Goal: Information Seeking & Learning: Learn about a topic

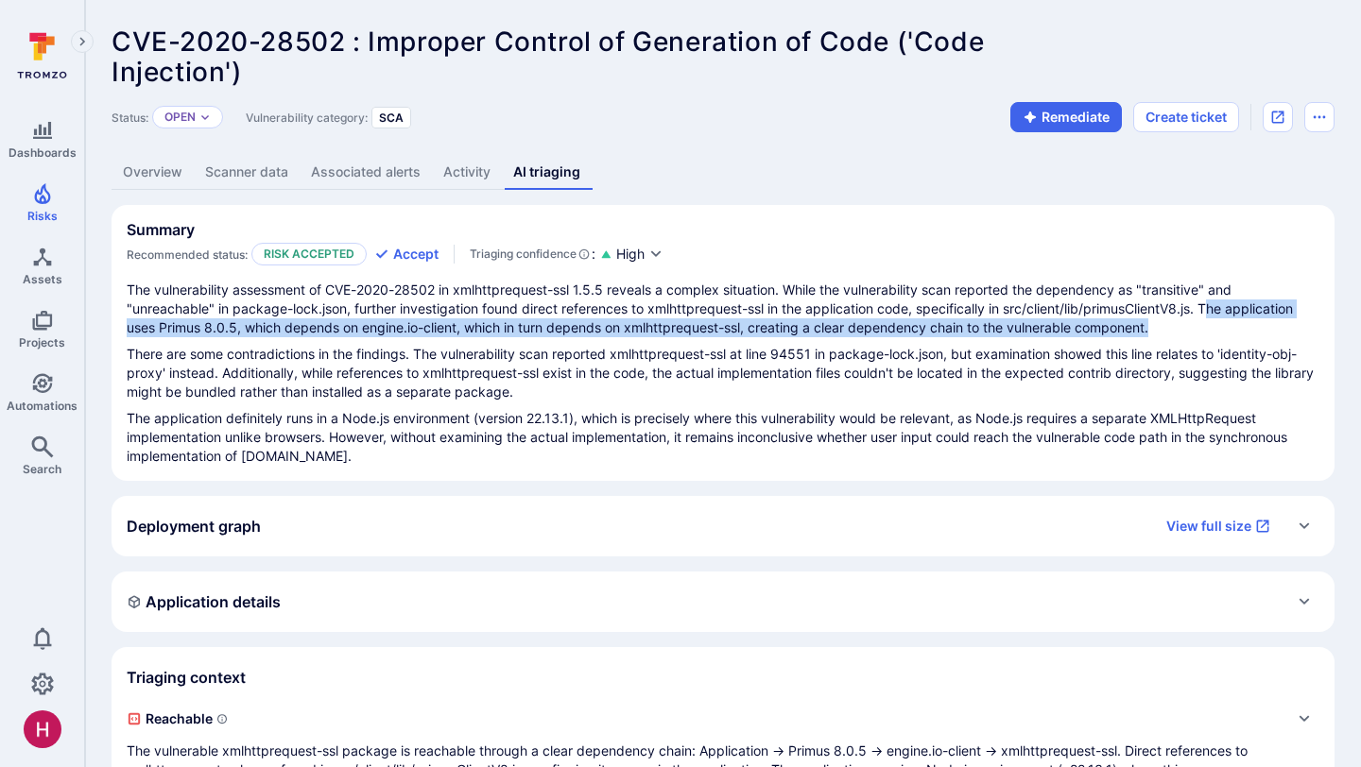
drag, startPoint x: 1214, startPoint y: 310, endPoint x: 1215, endPoint y: 322, distance: 12.3
click at [1215, 322] on p "The vulnerability assessment of CVE-2020-28502 in xmlhttprequest-ssl 1.5.5 reve…" at bounding box center [723, 309] width 1193 height 57
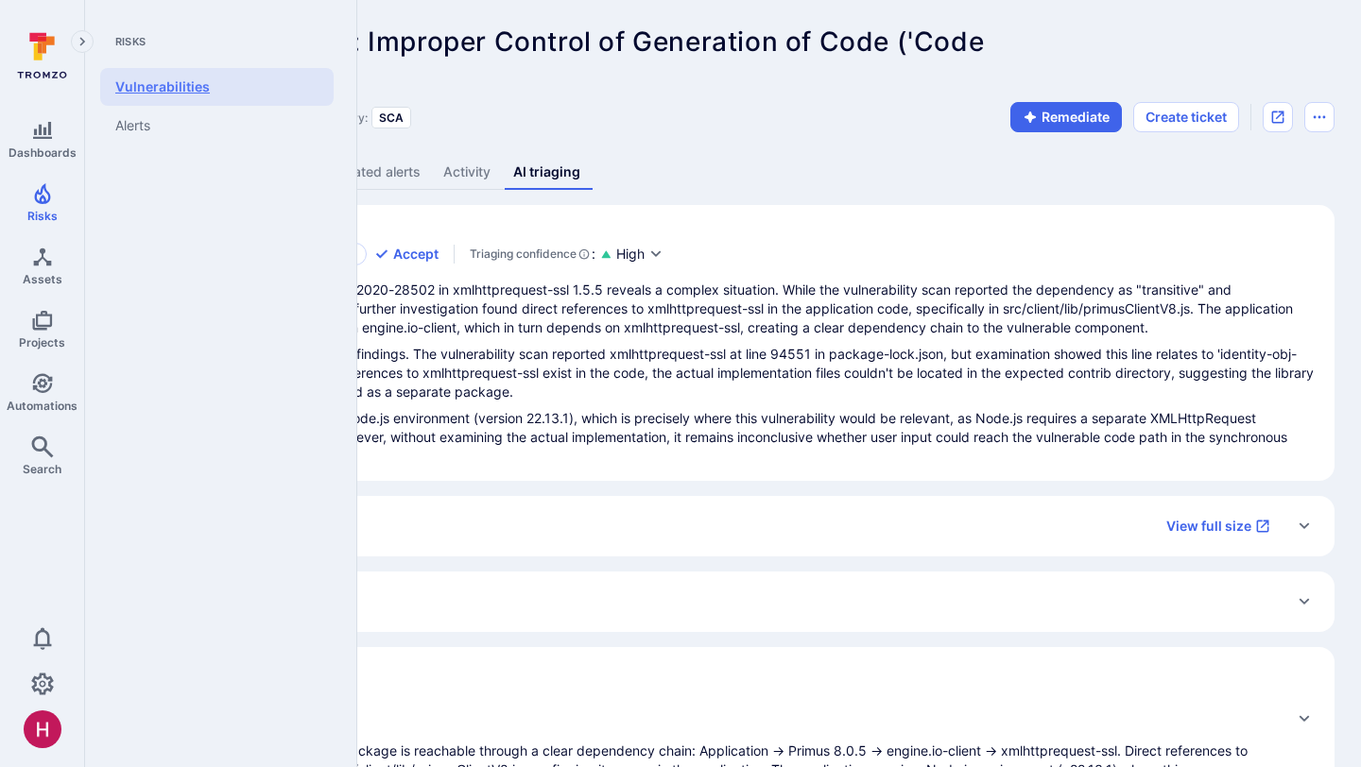
click at [177, 87] on link "Vulnerabilities" at bounding box center [216, 87] width 233 height 38
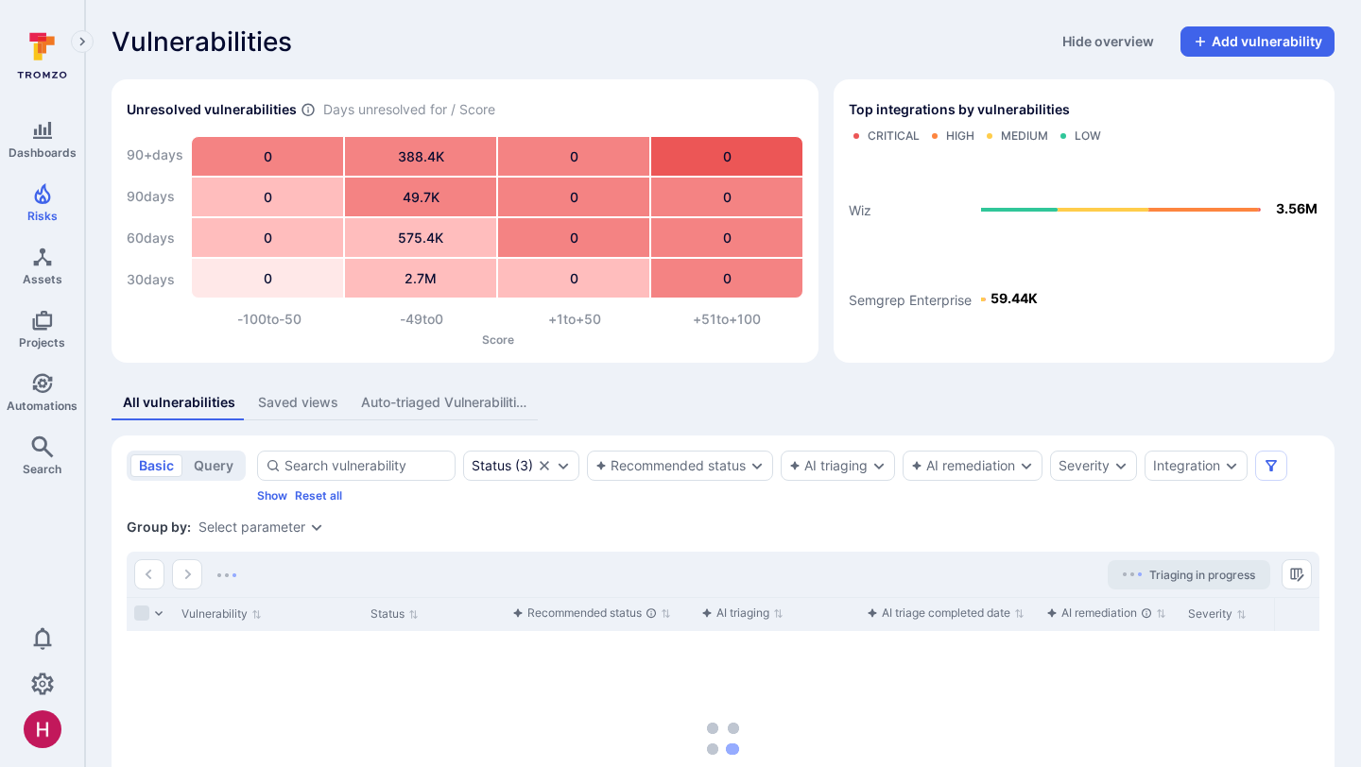
click at [478, 413] on button "Auto-triaged Vulnerabilities" at bounding box center [444, 403] width 188 height 35
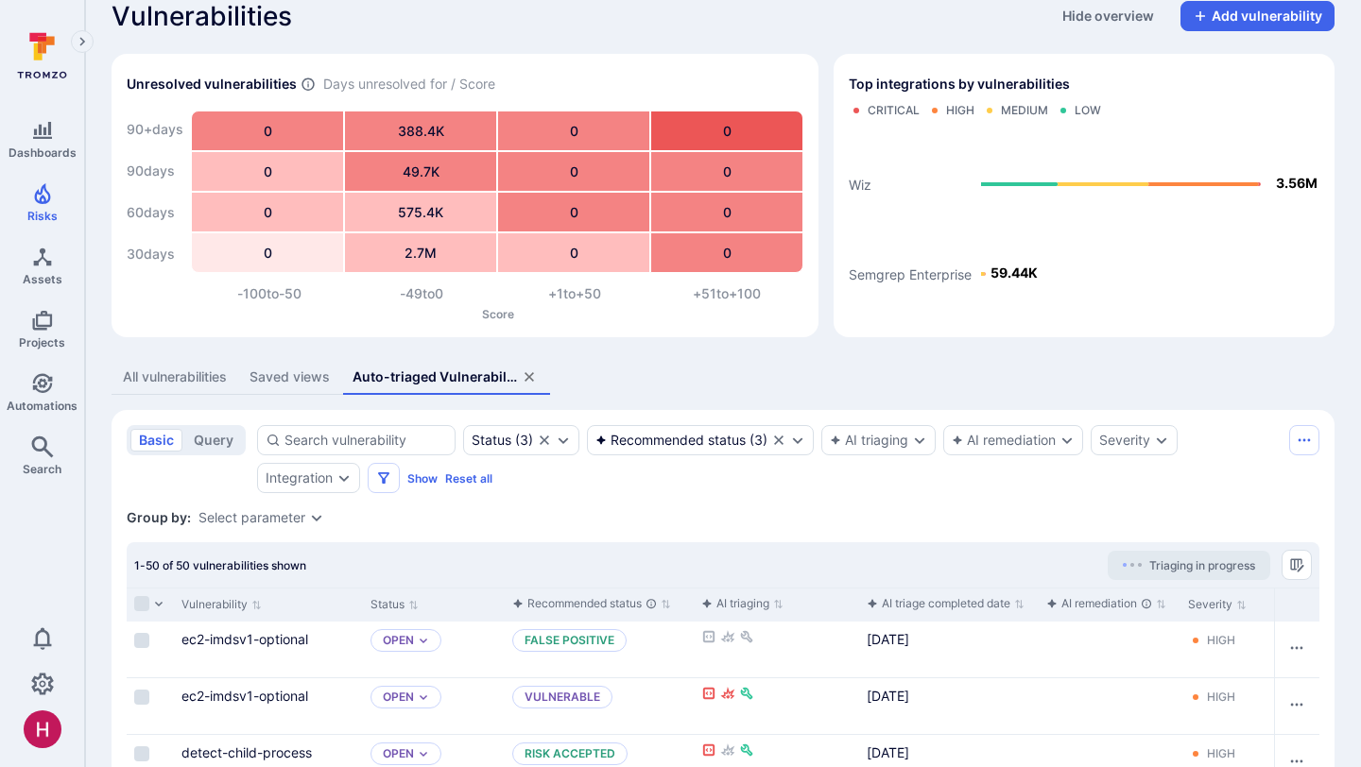
scroll to position [26, 0]
click at [1309, 434] on icon "Saved view menu" at bounding box center [1304, 439] width 15 height 15
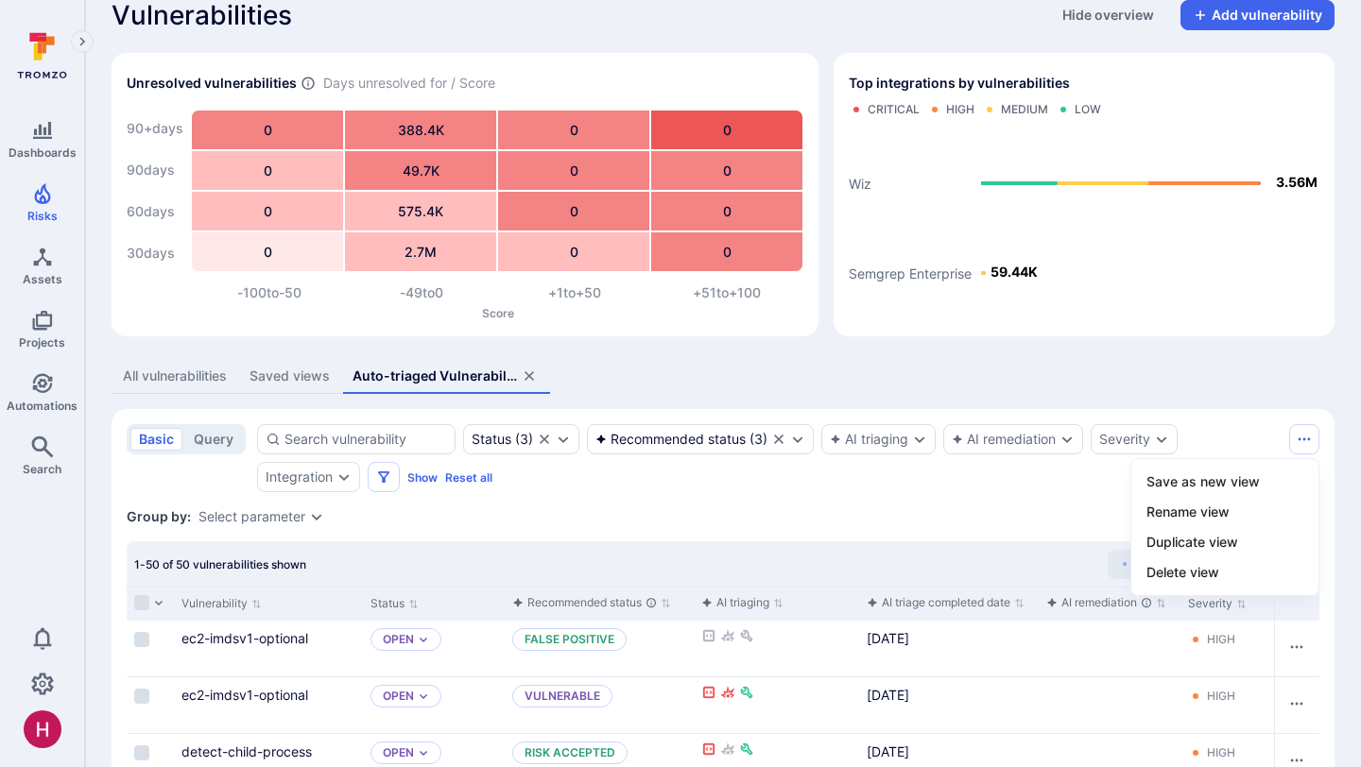
click at [1273, 427] on div at bounding box center [680, 383] width 1361 height 767
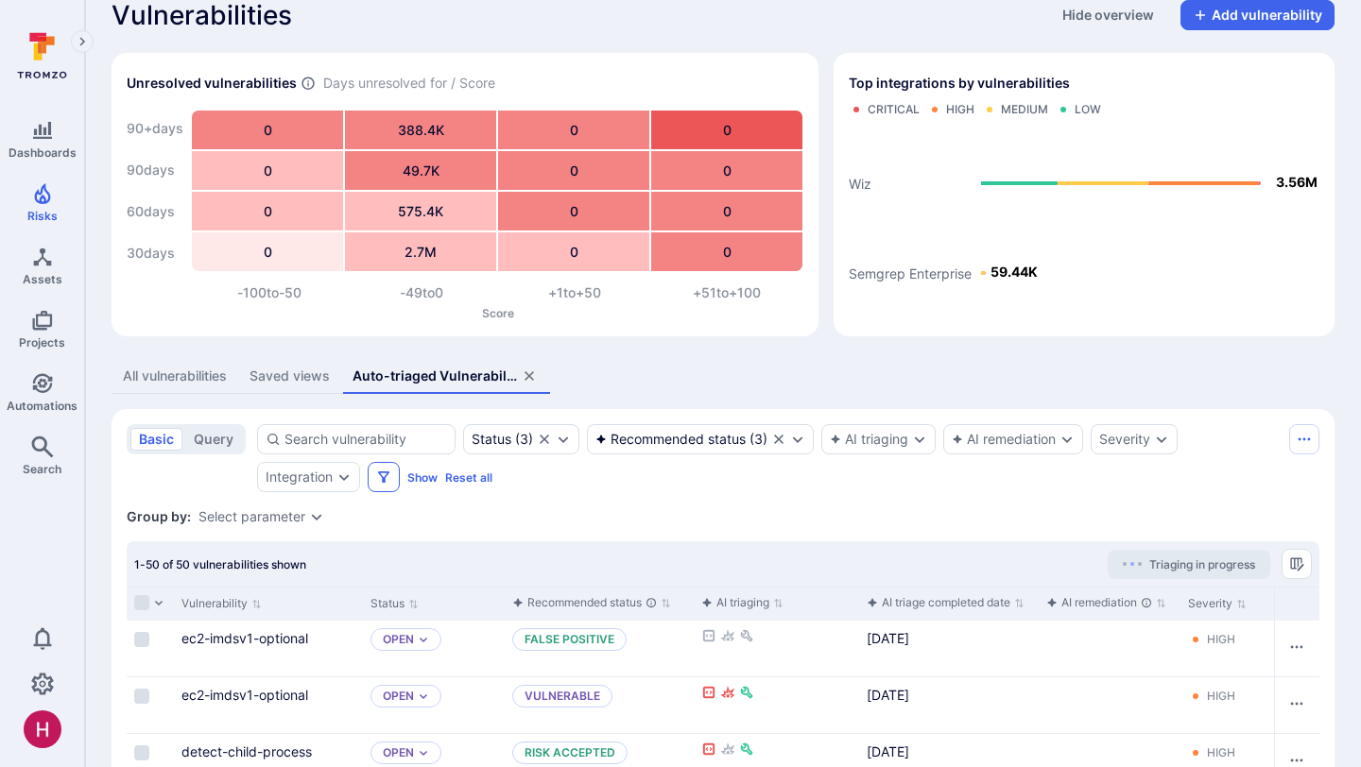
click at [385, 474] on icon "Filters" at bounding box center [383, 477] width 15 height 15
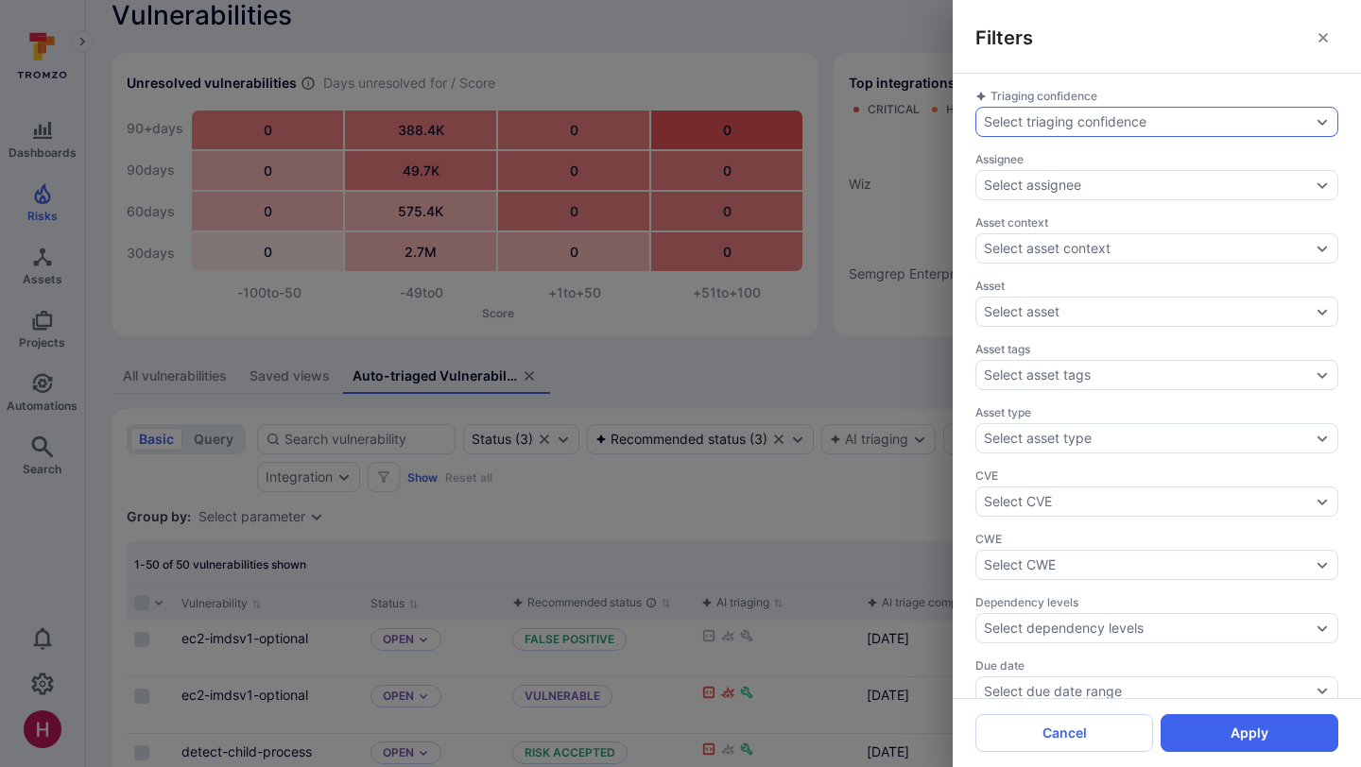
click at [1044, 114] on div "Select triaging confidence" at bounding box center [1065, 121] width 163 height 15
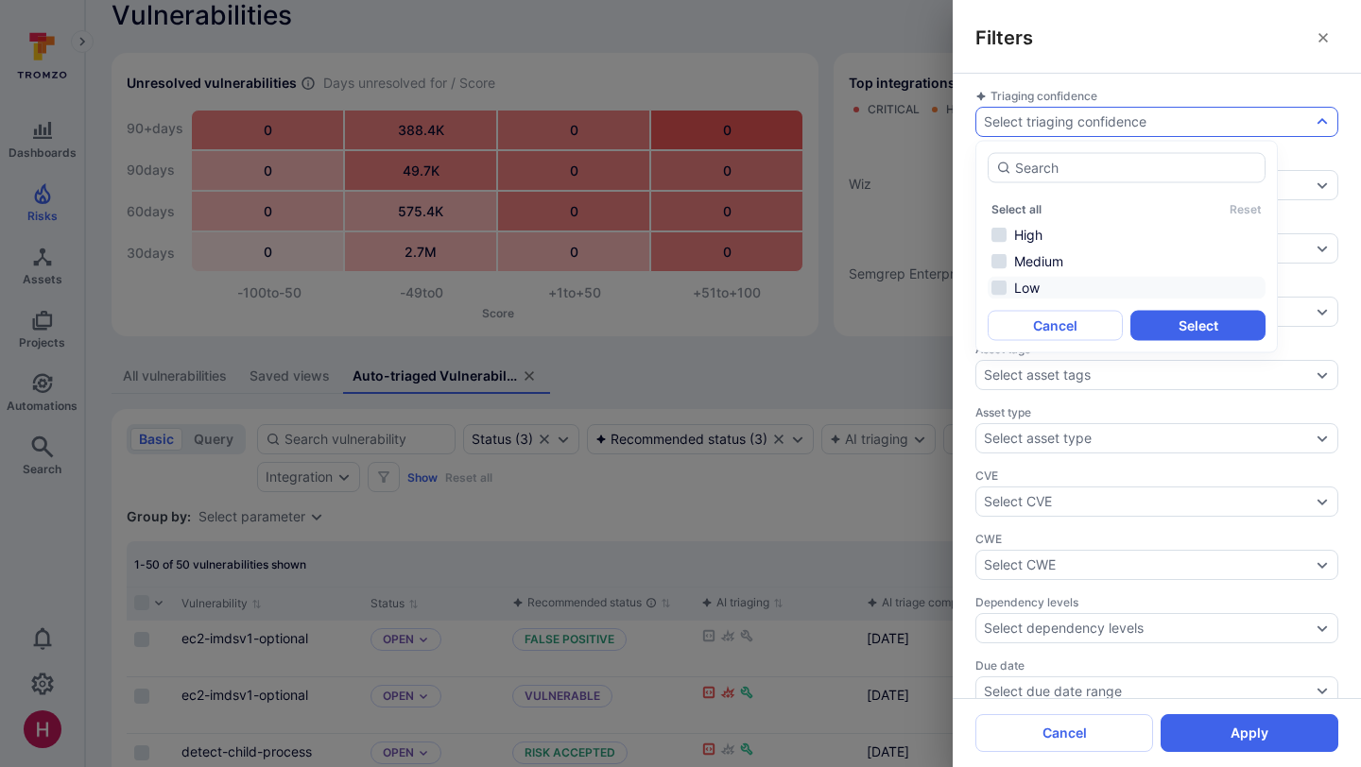
click at [1028, 281] on li "Low" at bounding box center [1127, 288] width 278 height 23
click at [1033, 264] on li "Medium" at bounding box center [1127, 261] width 278 height 23
click at [1174, 325] on button "Select" at bounding box center [1197, 326] width 135 height 30
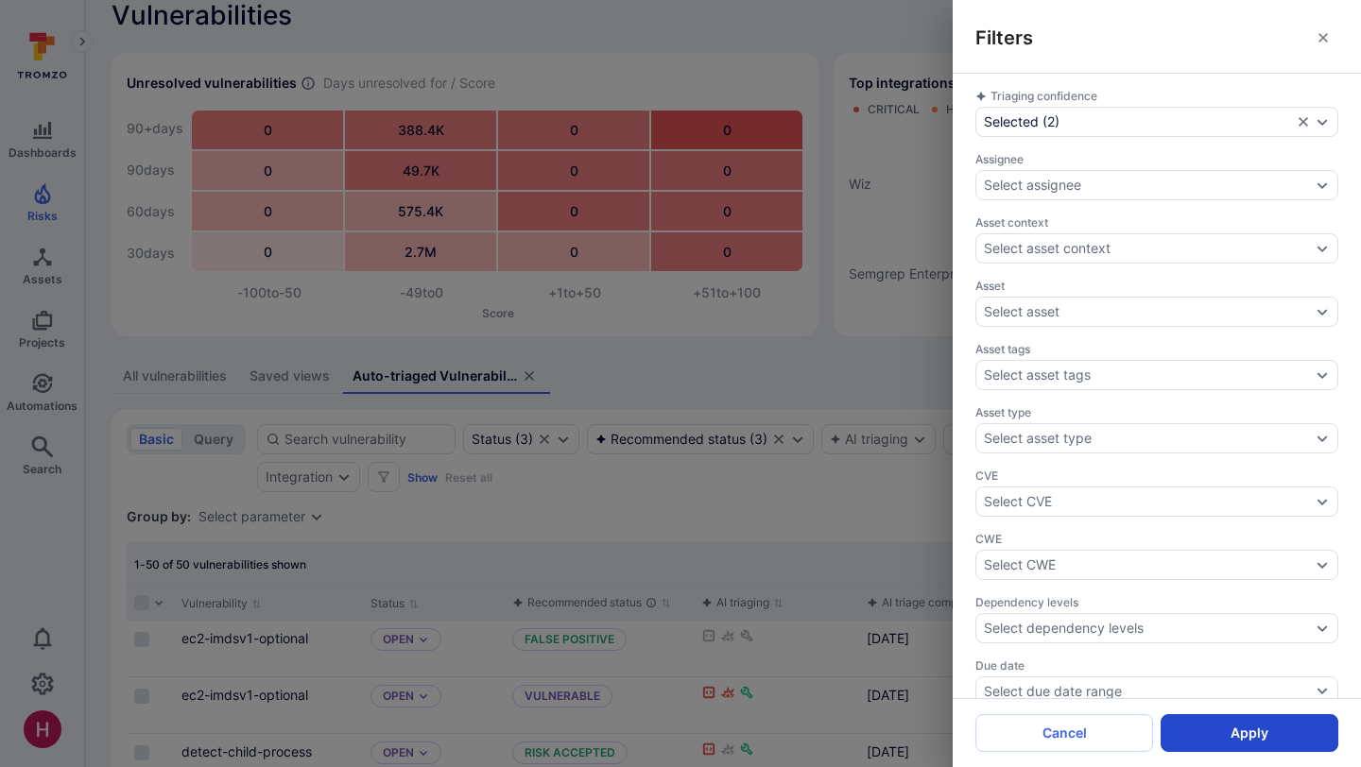
click at [1242, 725] on button "Apply" at bounding box center [1250, 734] width 178 height 38
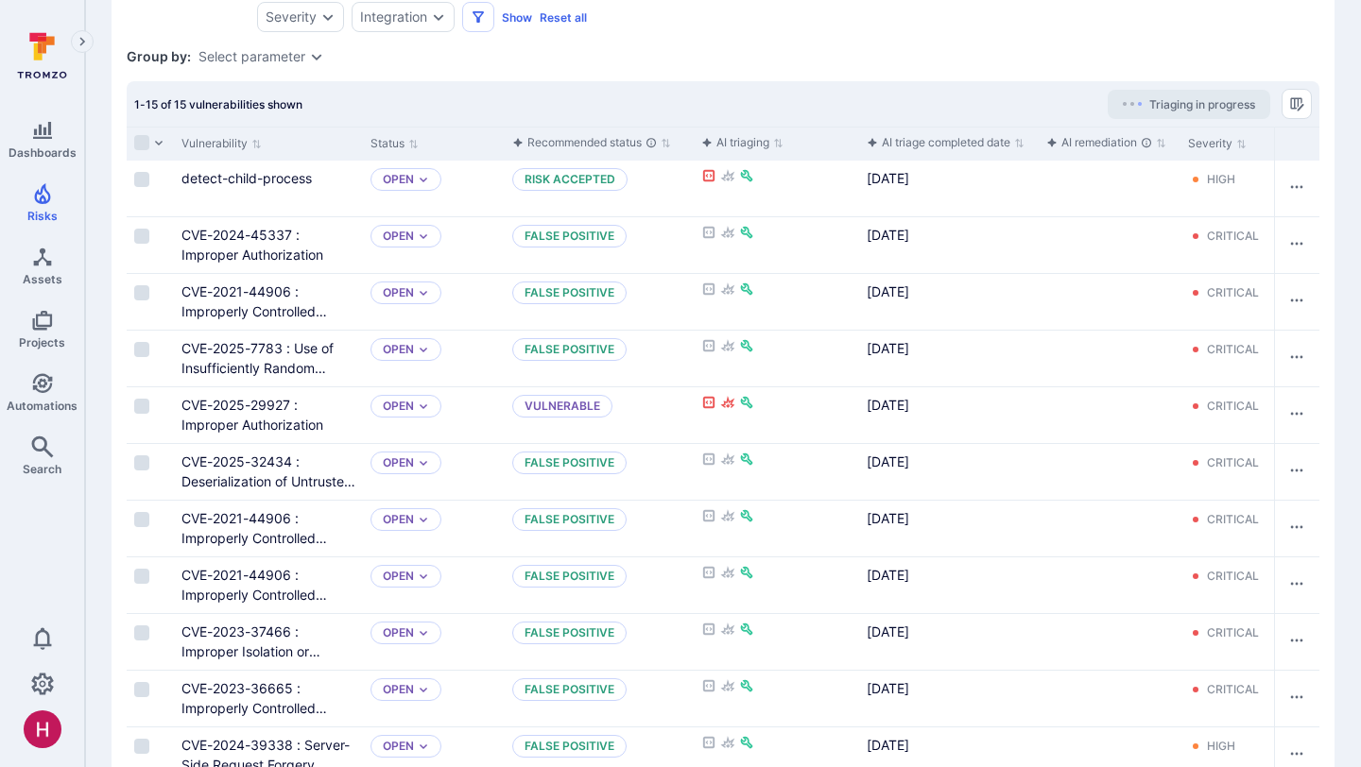
scroll to position [488, 0]
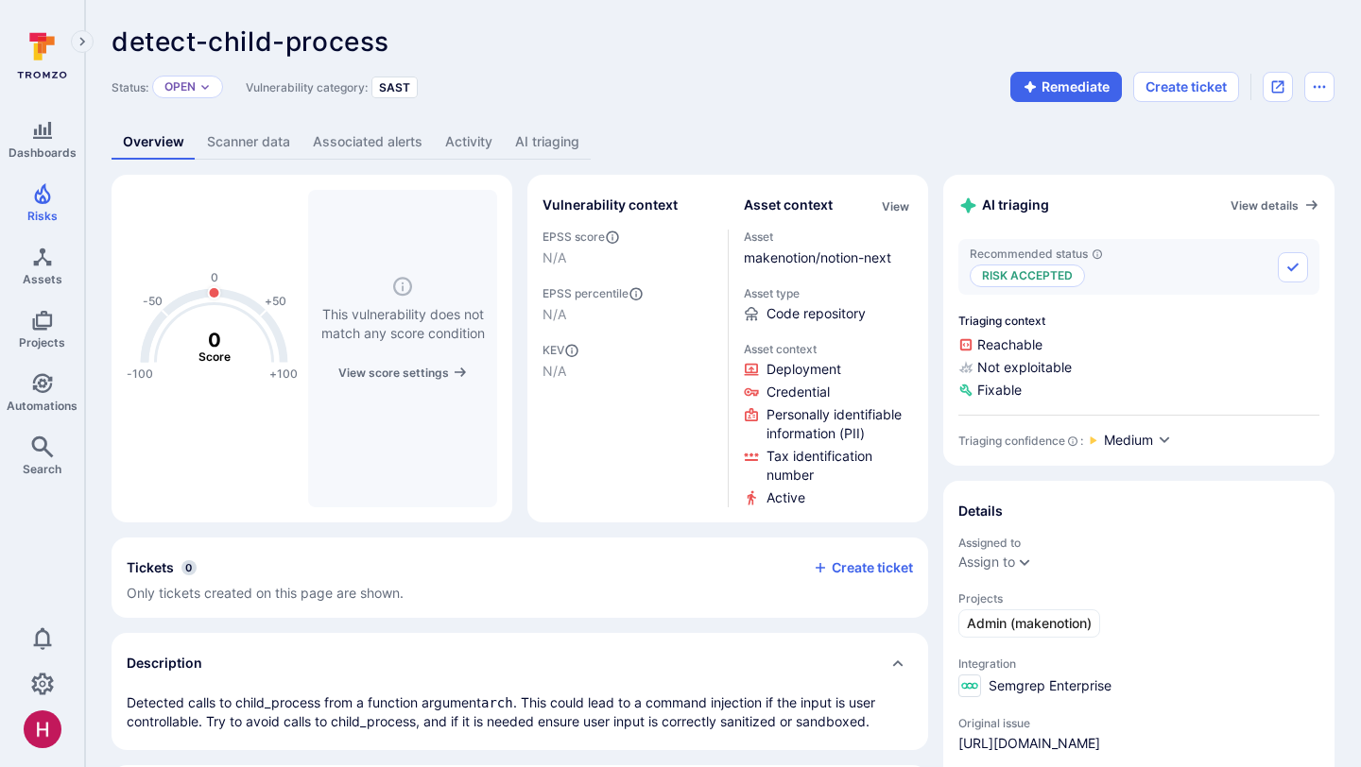
click at [558, 135] on link "AI triaging" at bounding box center [547, 142] width 87 height 35
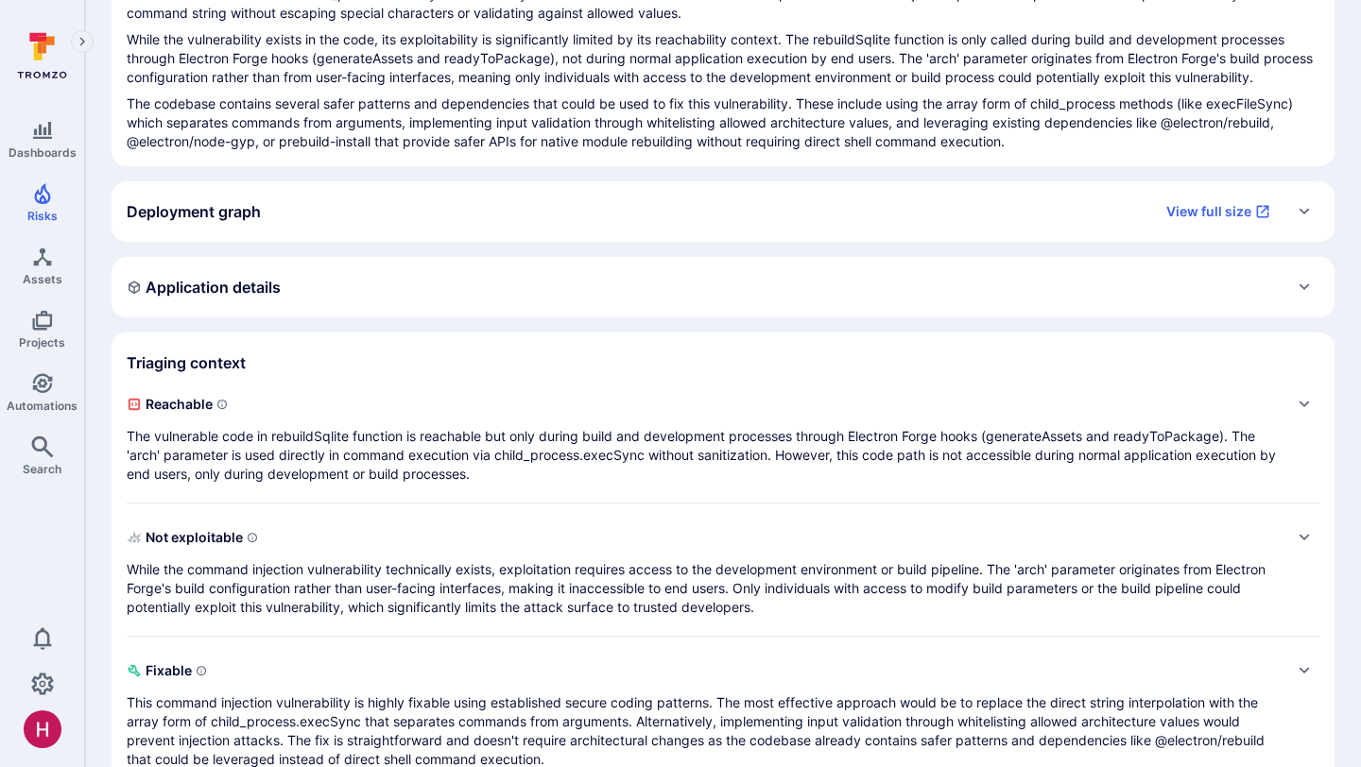
scroll to position [347, 0]
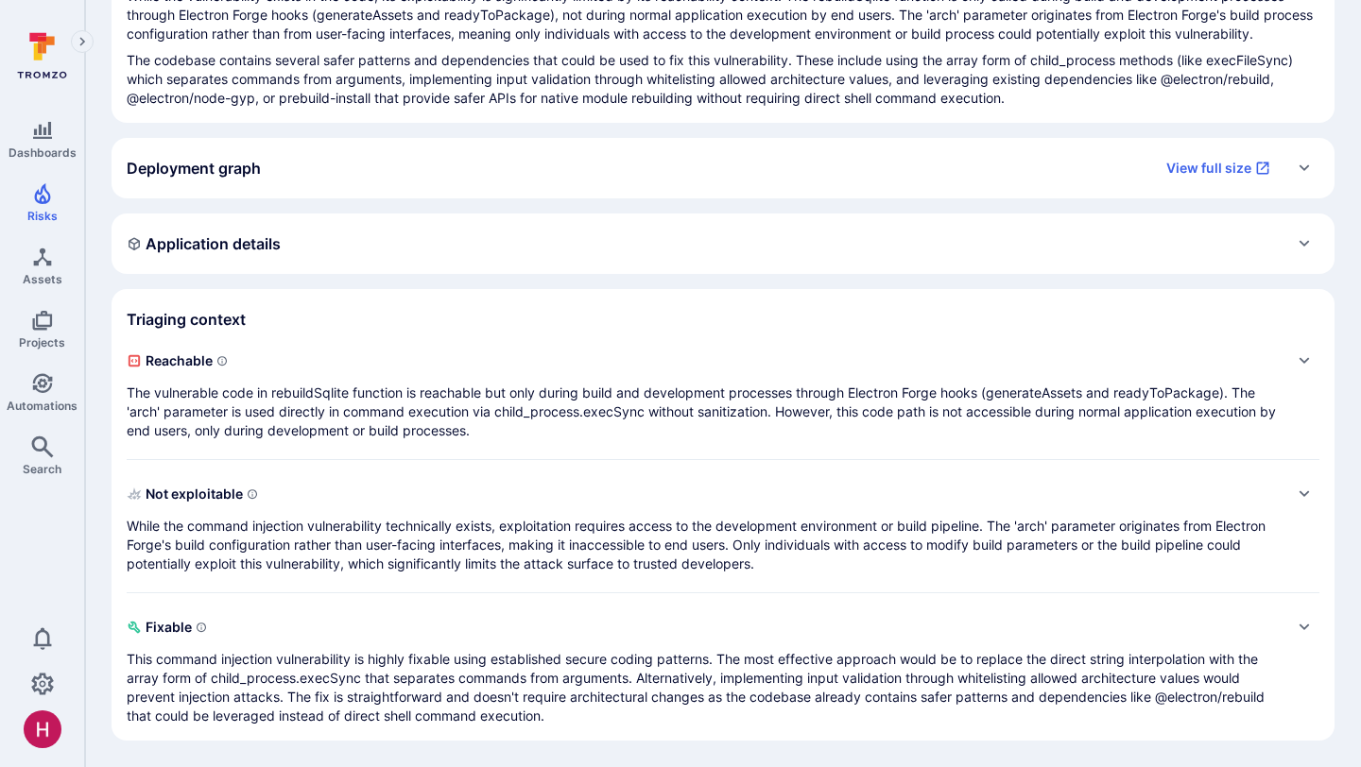
click at [488, 542] on p "While the command injection vulnerability technically exists, exploitation requ…" at bounding box center [704, 545] width 1155 height 57
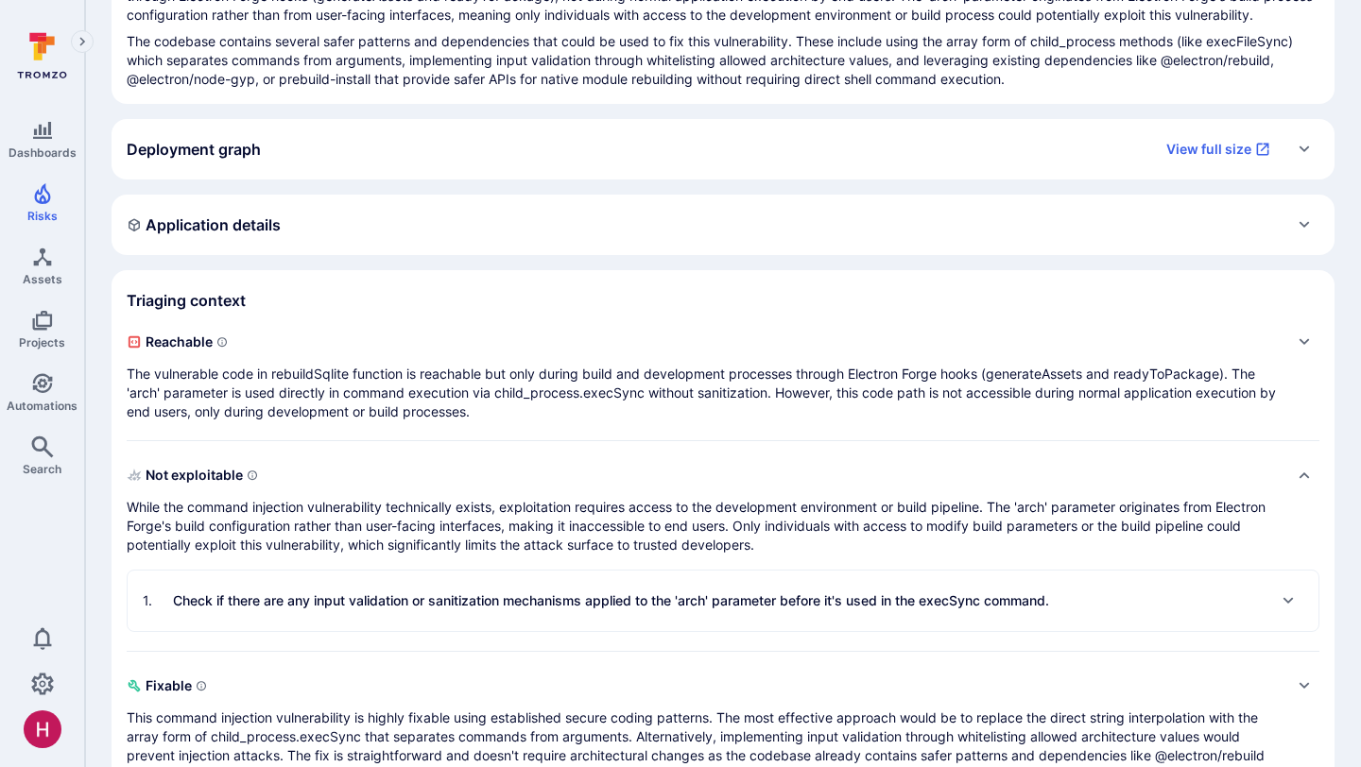
click at [453, 385] on p "The vulnerable code in rebuildSqlite function is reachable but only during buil…" at bounding box center [704, 393] width 1155 height 57
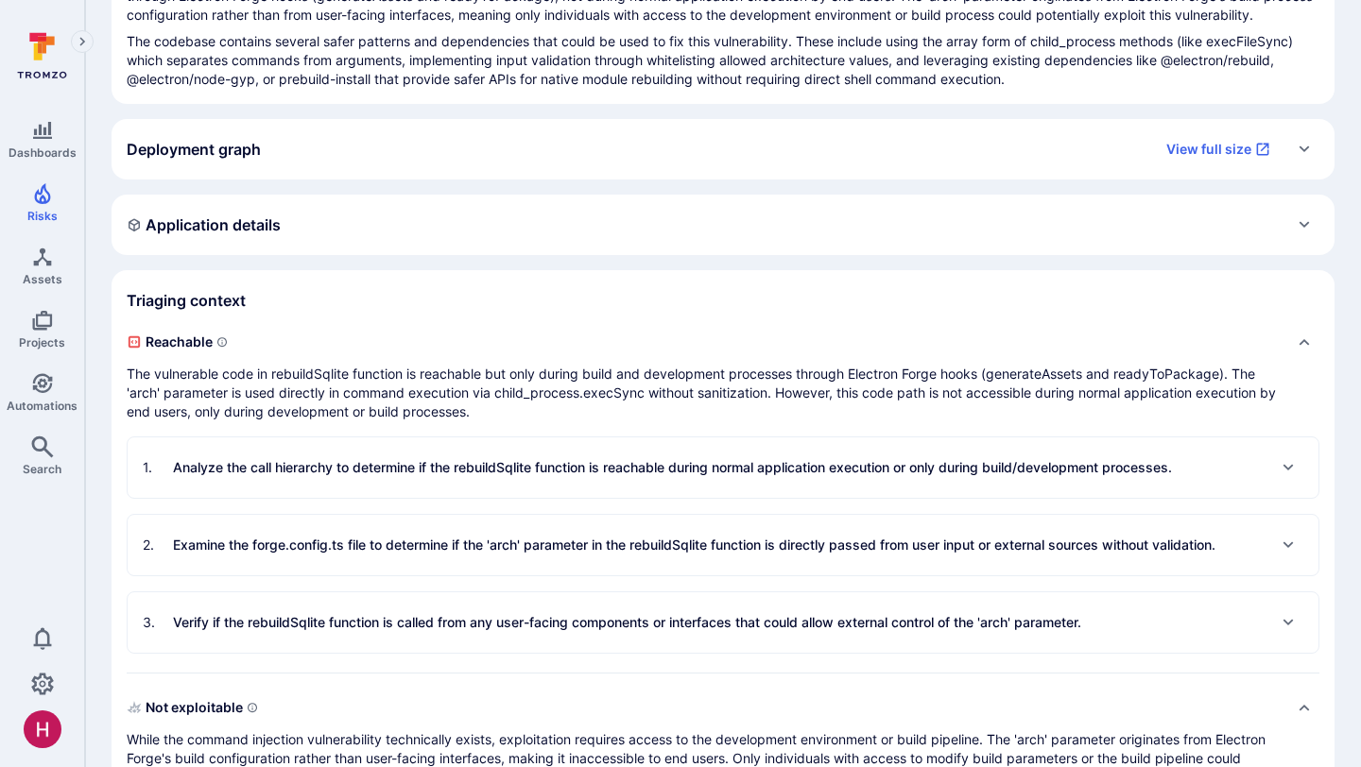
click at [456, 477] on p "Analyze the call hierarchy to determine if the rebuildSqlite function is reacha…" at bounding box center [672, 467] width 999 height 19
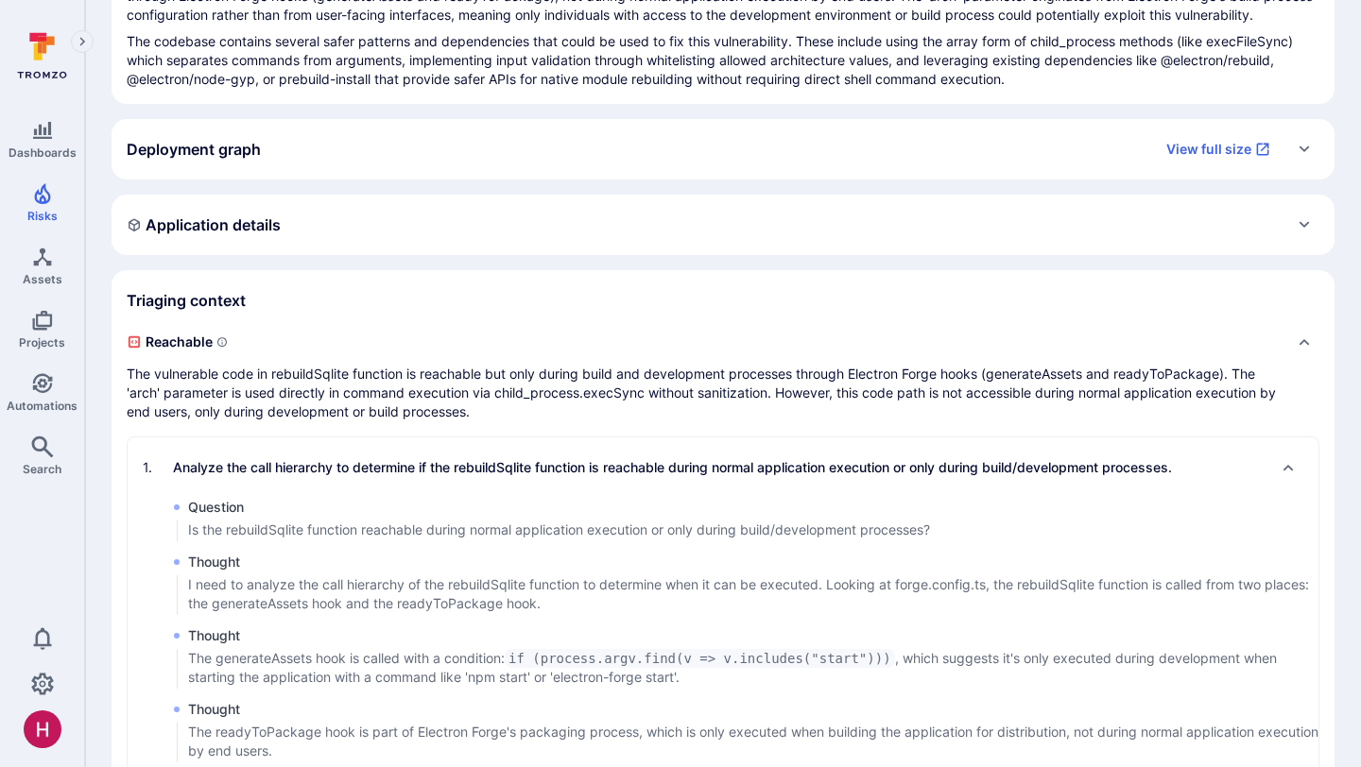
scroll to position [616, 0]
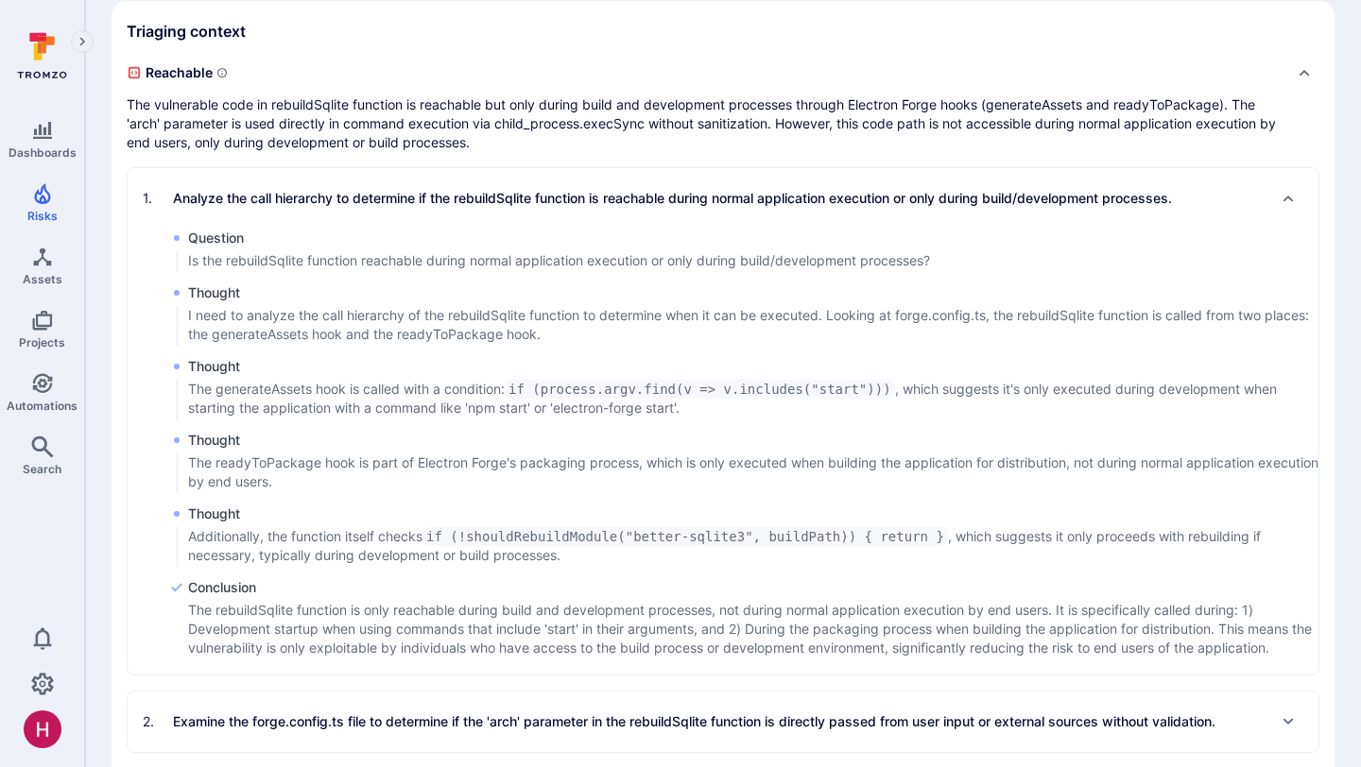
click at [422, 208] on p "Analyze the call hierarchy to determine if the rebuildSqlite function is reacha…" at bounding box center [672, 198] width 999 height 19
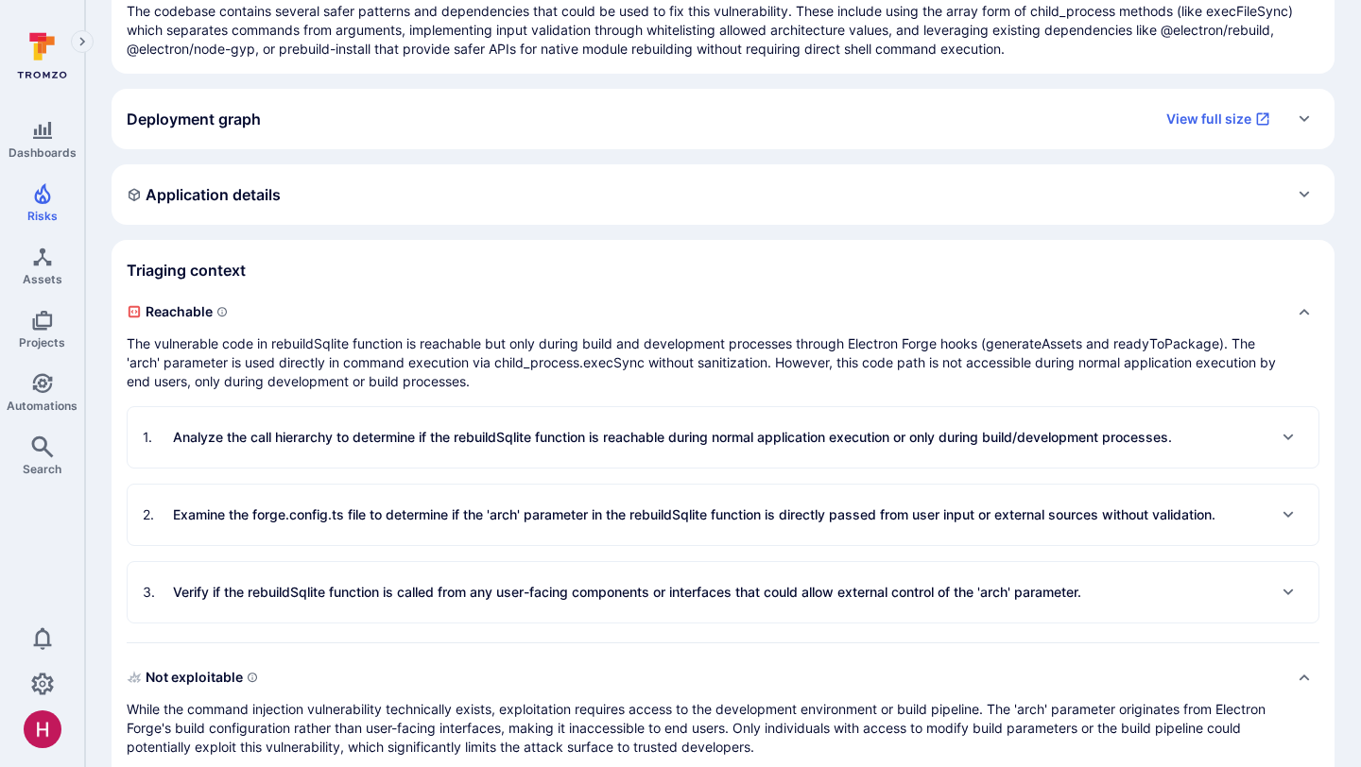
scroll to position [108, 0]
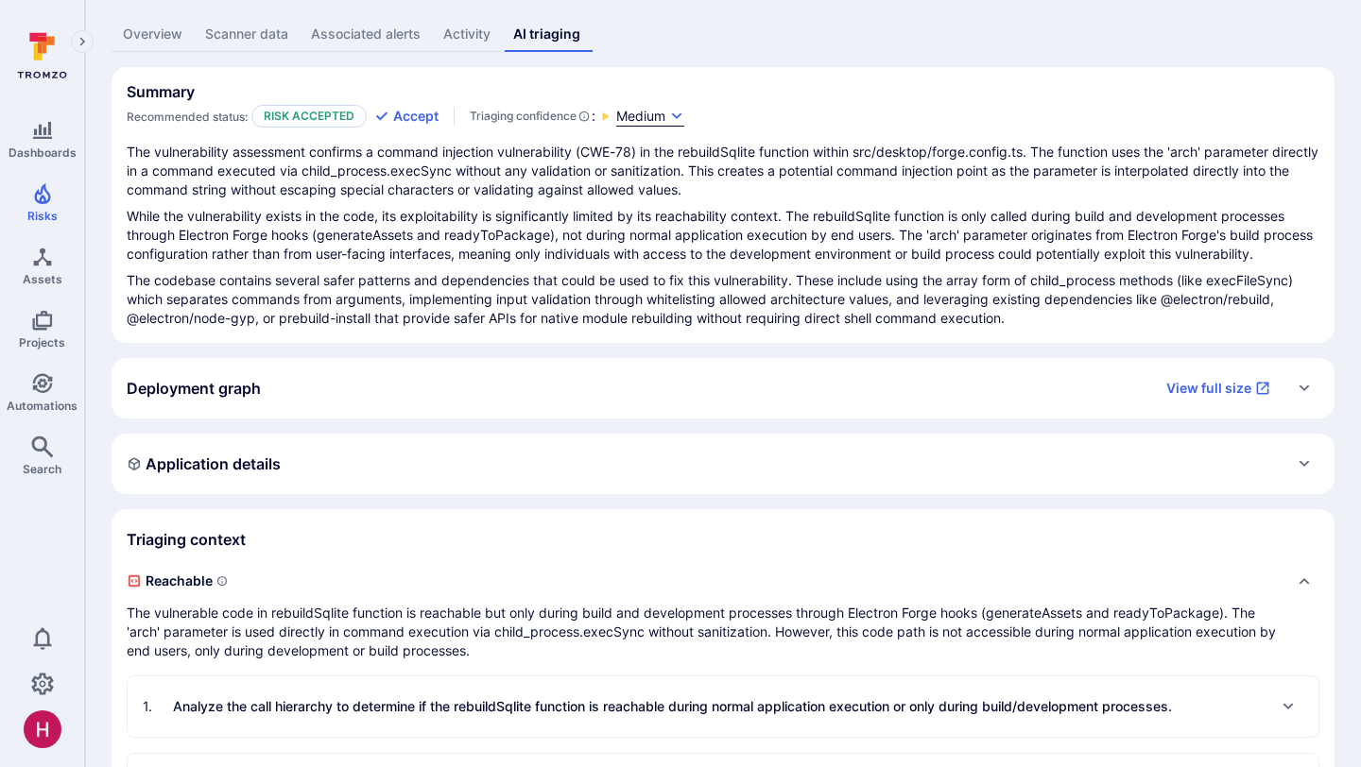
click at [648, 111] on span "Medium" at bounding box center [640, 116] width 49 height 19
click at [605, 258] on div at bounding box center [680, 383] width 1361 height 767
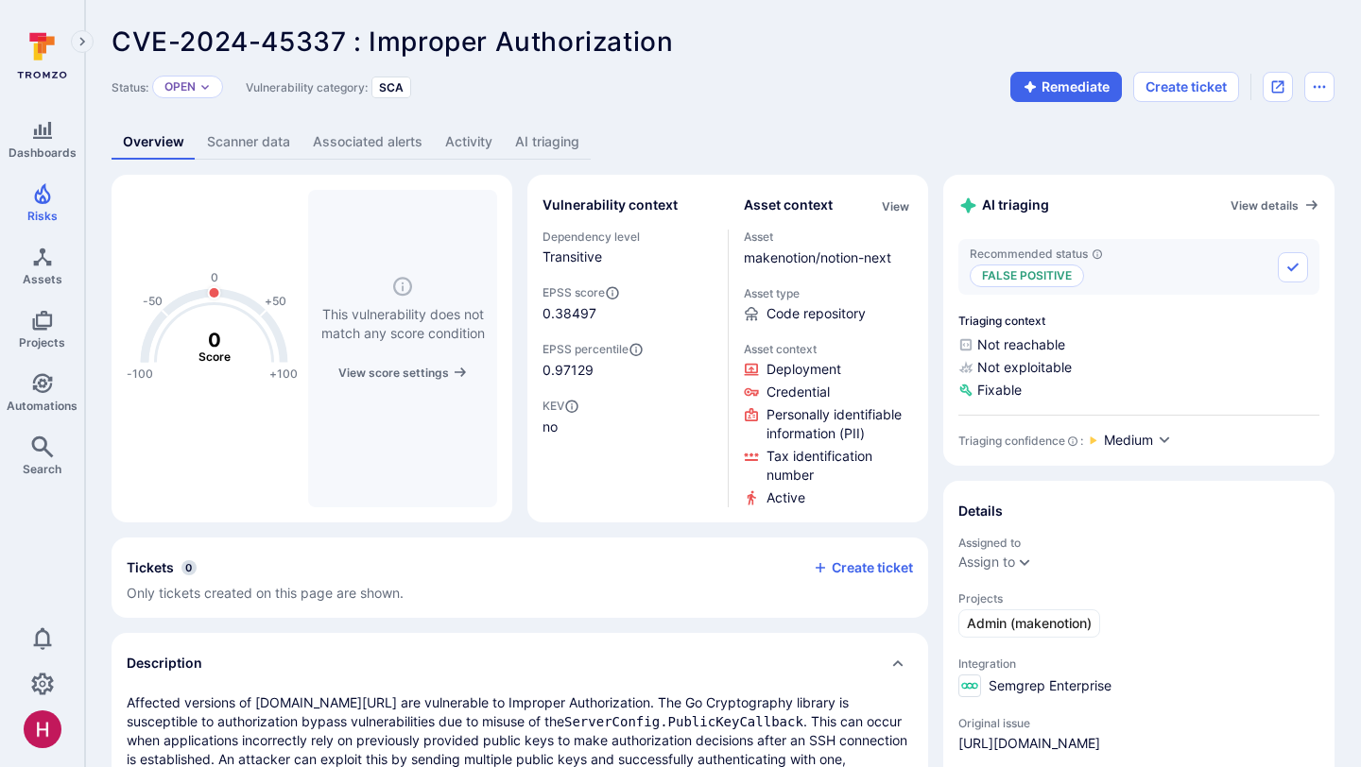
click at [557, 142] on link "AI triaging" at bounding box center [547, 142] width 87 height 35
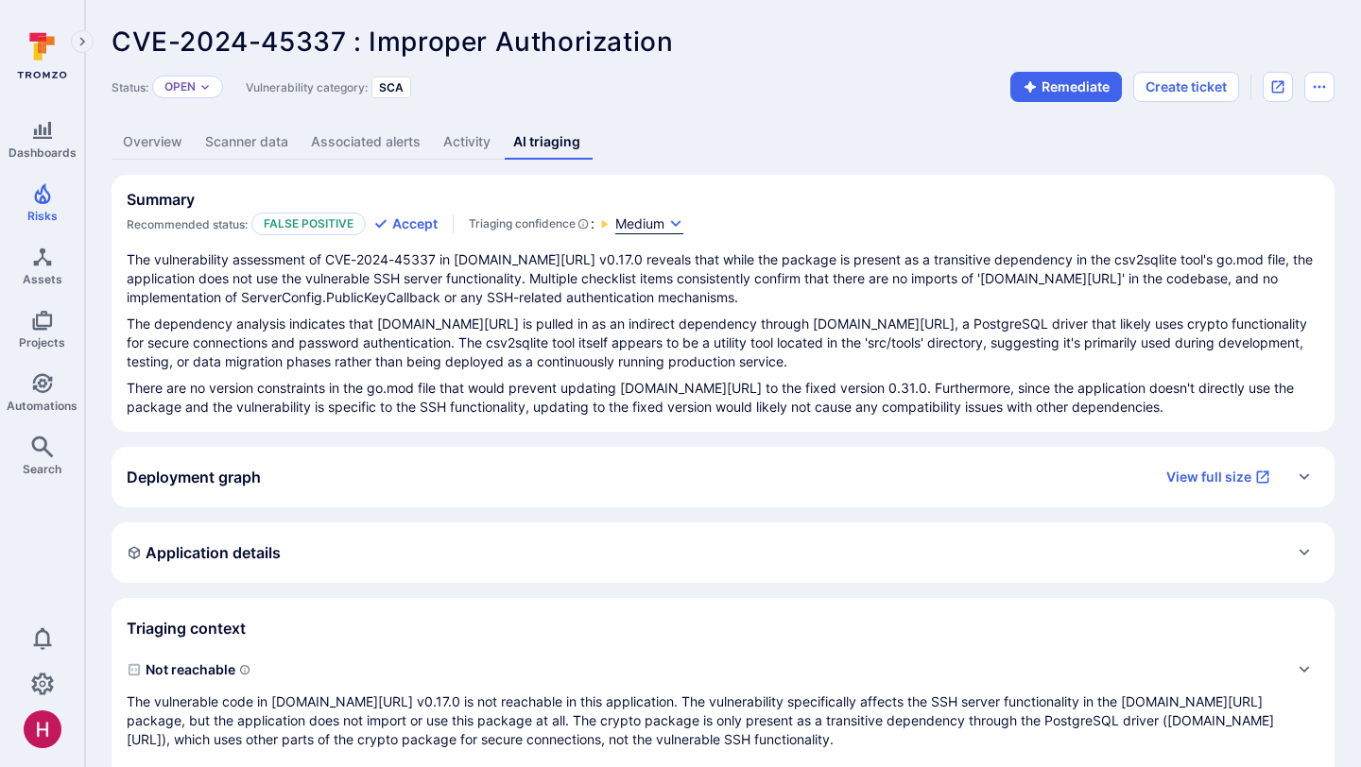
click at [649, 231] on span "Medium" at bounding box center [639, 224] width 49 height 19
click at [735, 335] on div at bounding box center [680, 383] width 1361 height 767
click at [651, 225] on span "Medium" at bounding box center [639, 224] width 49 height 19
click at [797, 323] on div at bounding box center [680, 383] width 1361 height 767
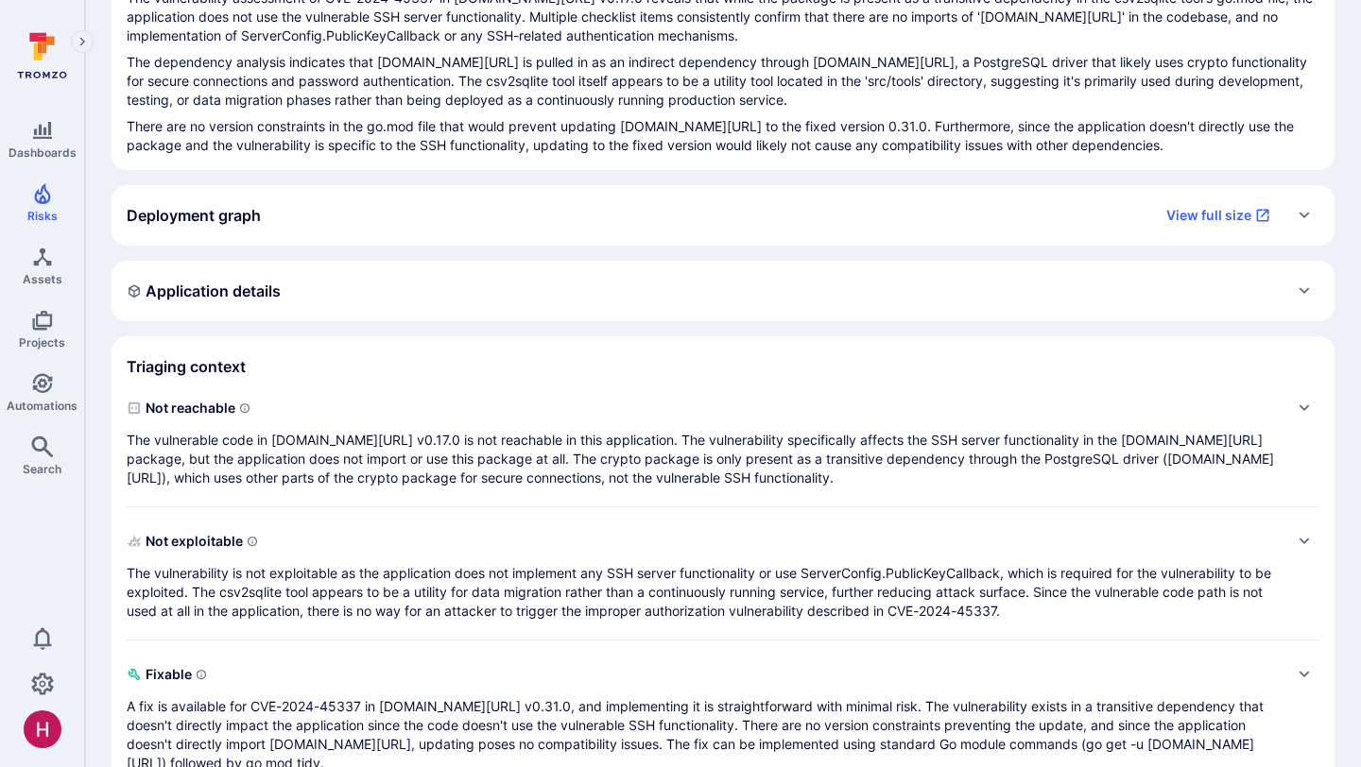
scroll to position [266, 0]
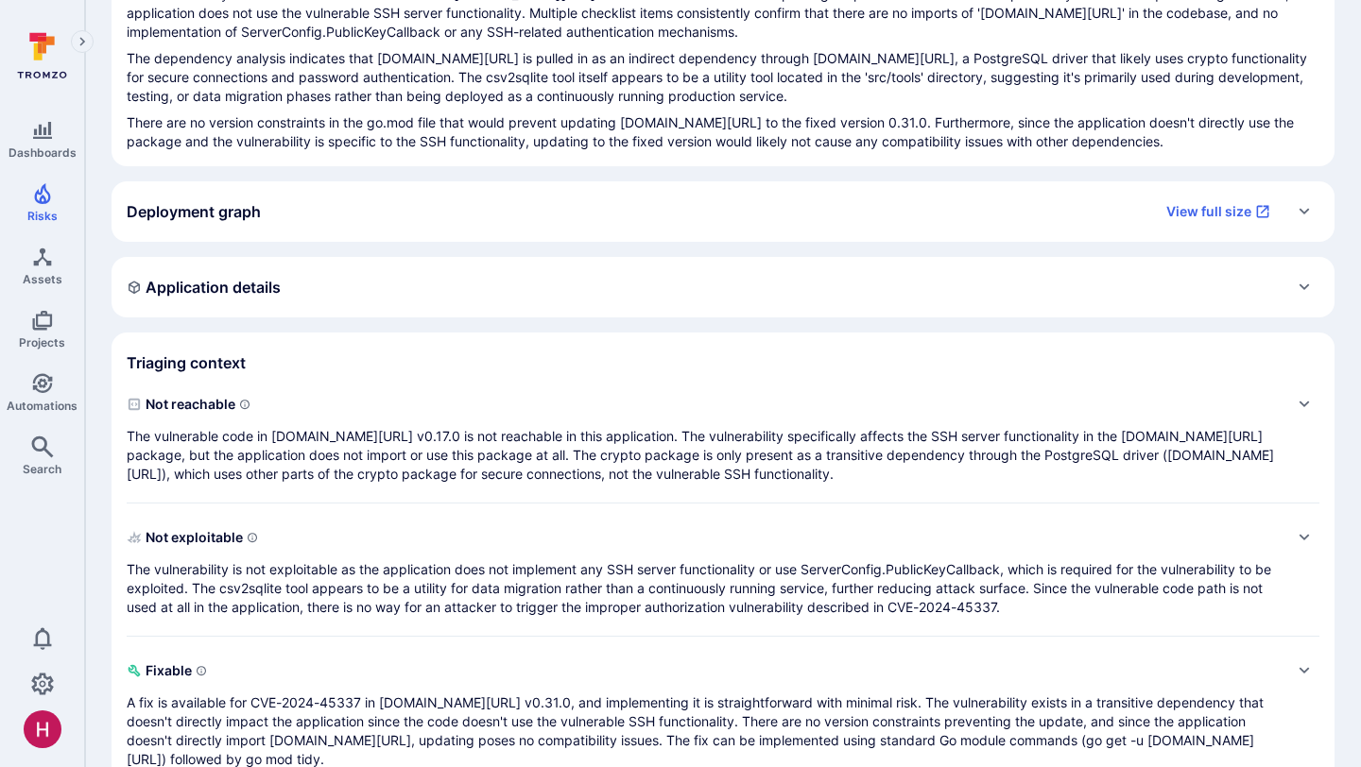
click at [619, 456] on p "The vulnerable code in golang.org/x/crypto v0.17.0 is not reachable in this app…" at bounding box center [704, 455] width 1155 height 57
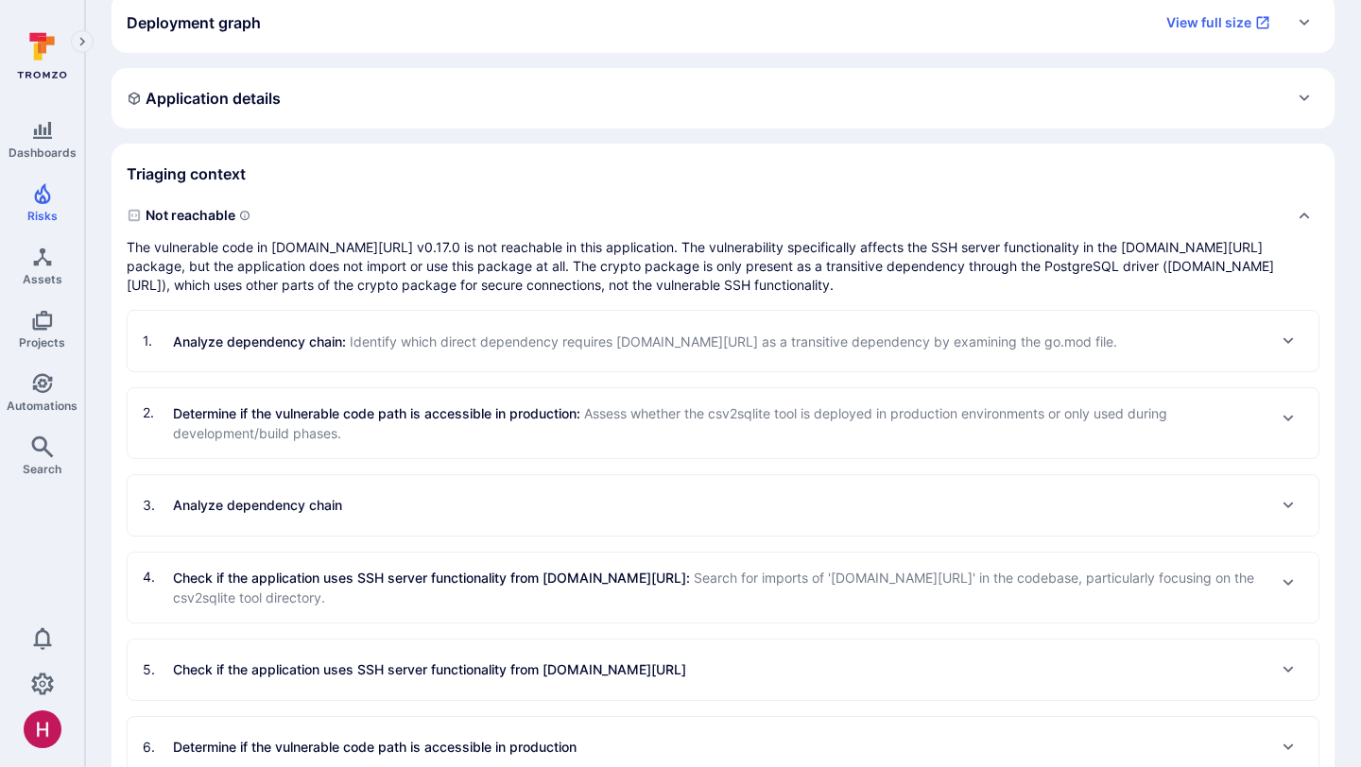
scroll to position [460, 0]
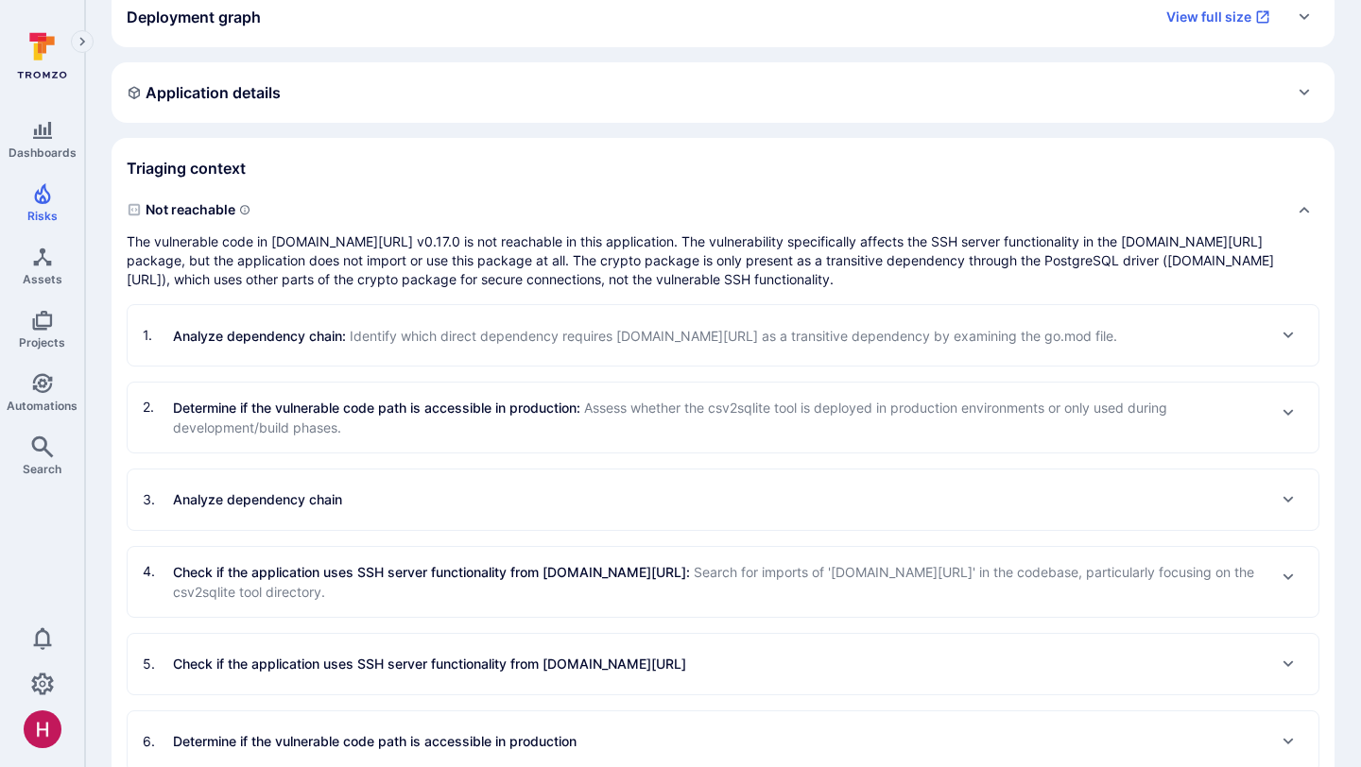
click at [532, 425] on p "Determine if the vulnerable code path is accessible in production : Assess whet…" at bounding box center [719, 418] width 1093 height 40
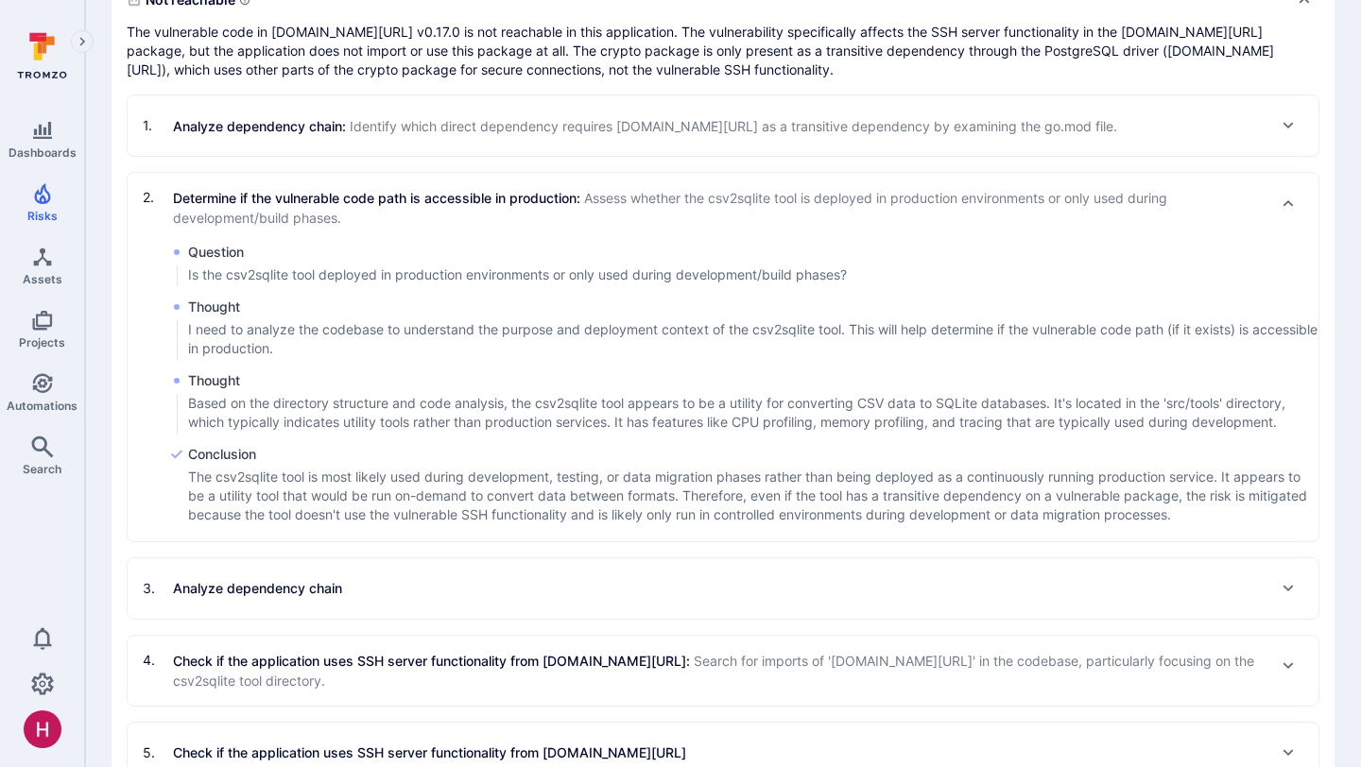
scroll to position [671, 0]
click at [535, 577] on div "3 . Analyze dependency chain" at bounding box center [723, 588] width 1161 height 30
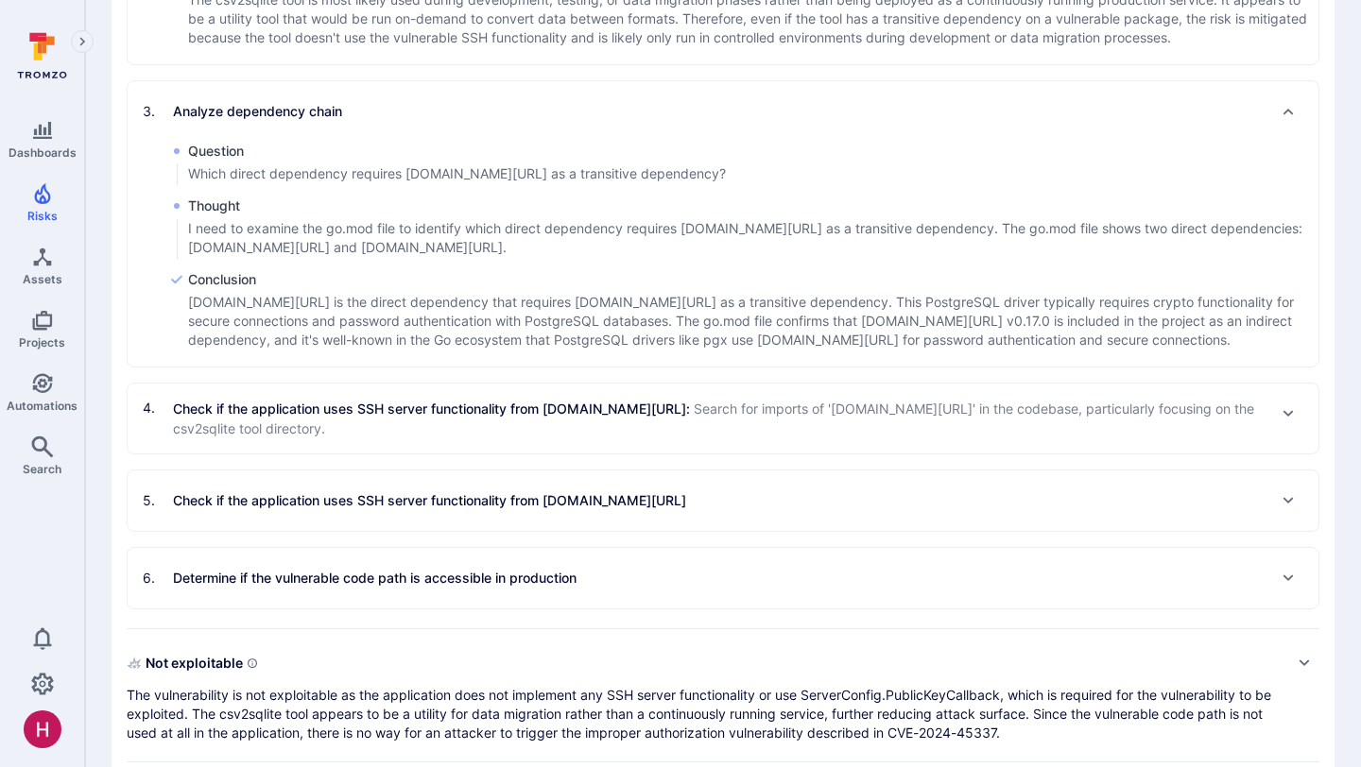
scroll to position [1149, 0]
click at [597, 425] on p "Check if the application uses SSH server functionality from golang.org/x/crypto…" at bounding box center [719, 417] width 1093 height 40
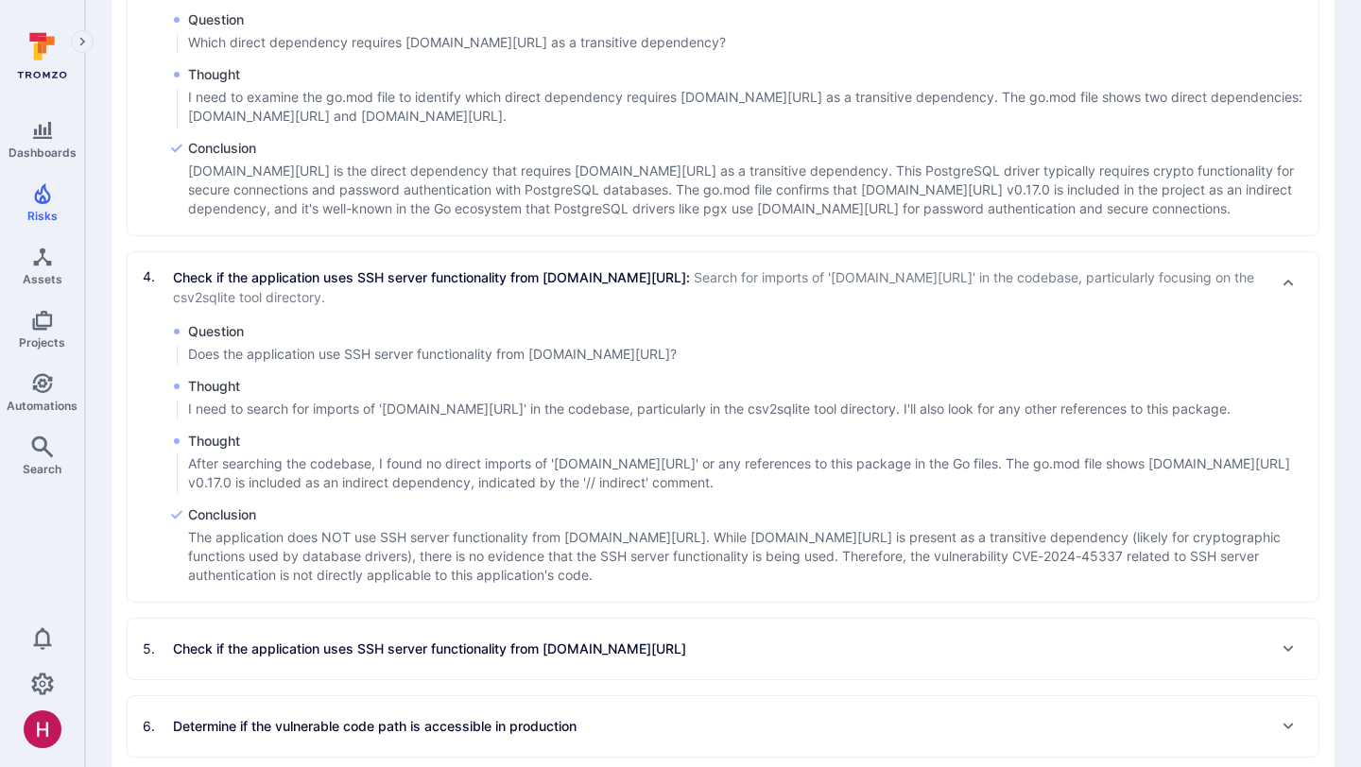
scroll to position [1484, 0]
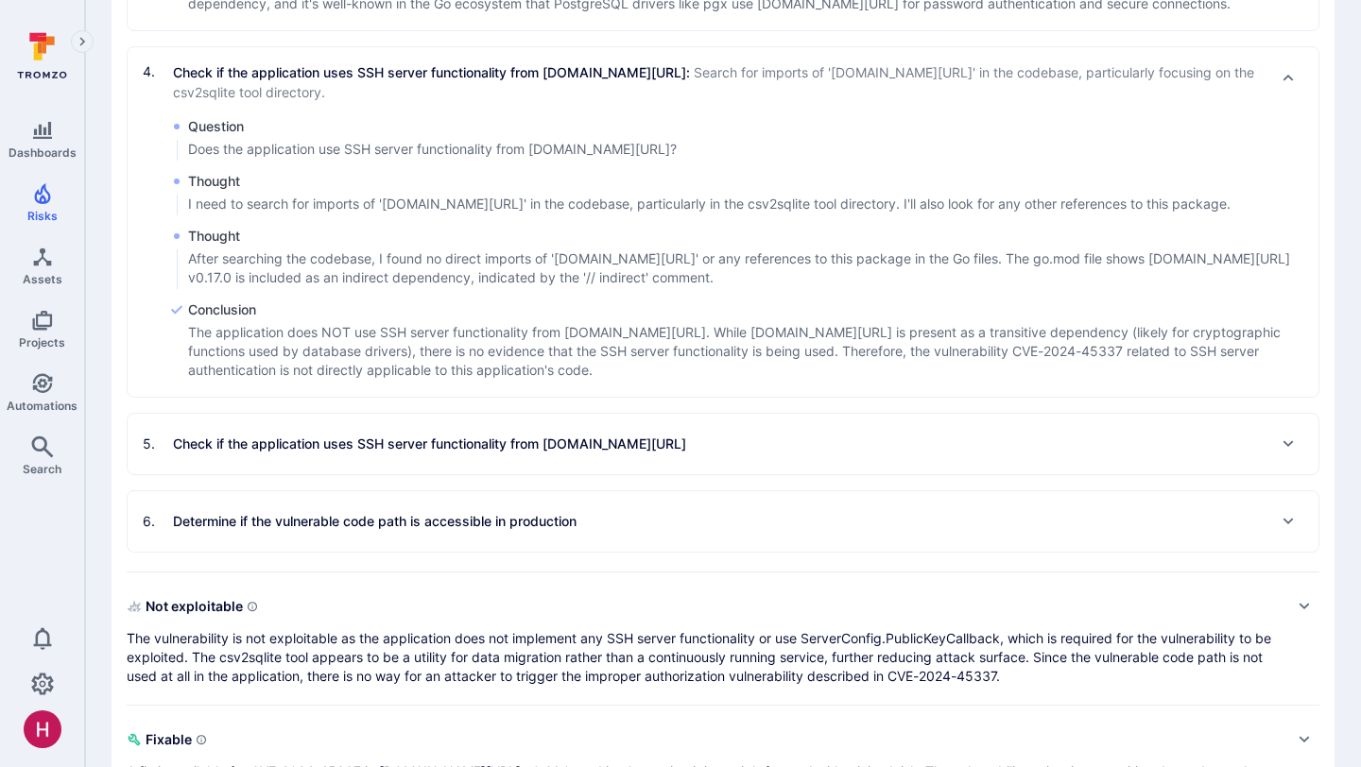
click at [591, 451] on p "Check if the application uses SSH server functionality from golang.org/x/crypto" at bounding box center [429, 444] width 513 height 19
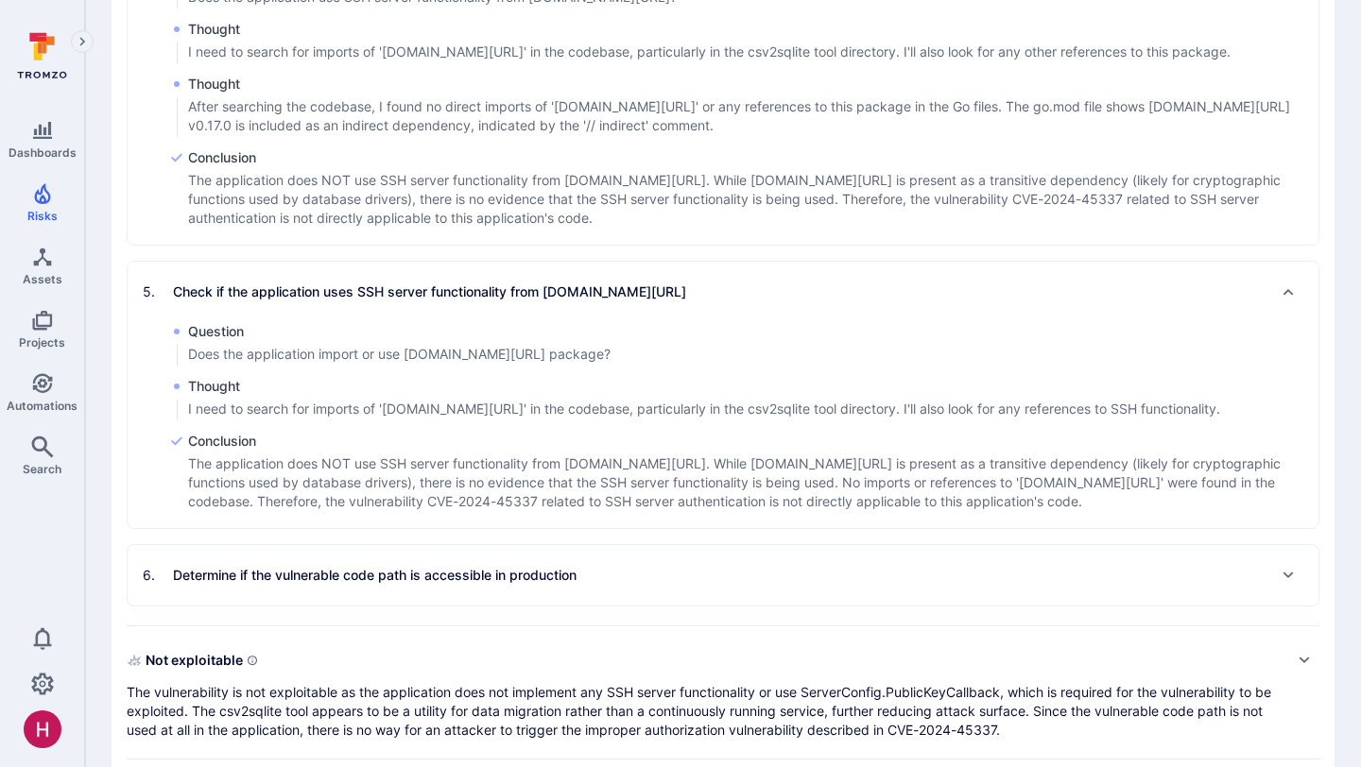
scroll to position [1637, 0]
click at [552, 582] on p "Determine if the vulnerable code path is accessible in production" at bounding box center [375, 574] width 404 height 19
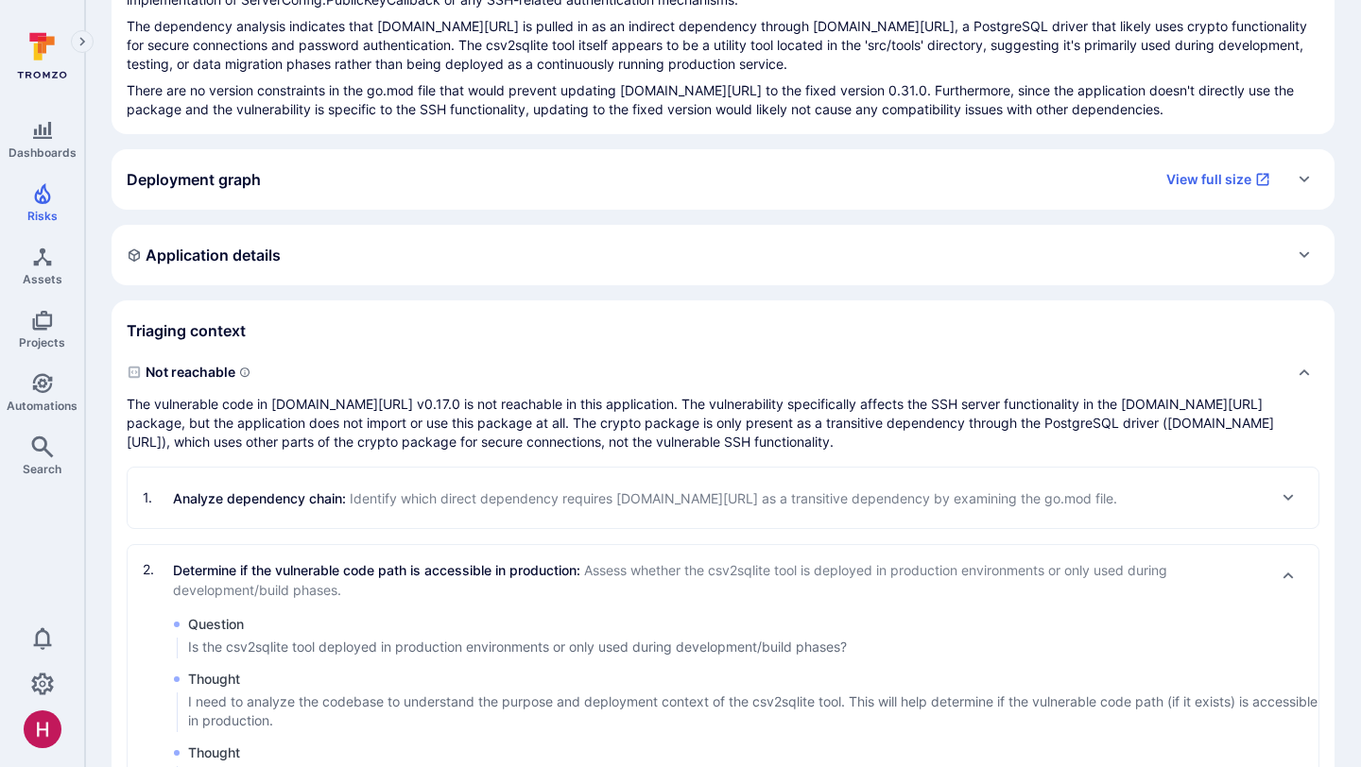
scroll to position [0, 0]
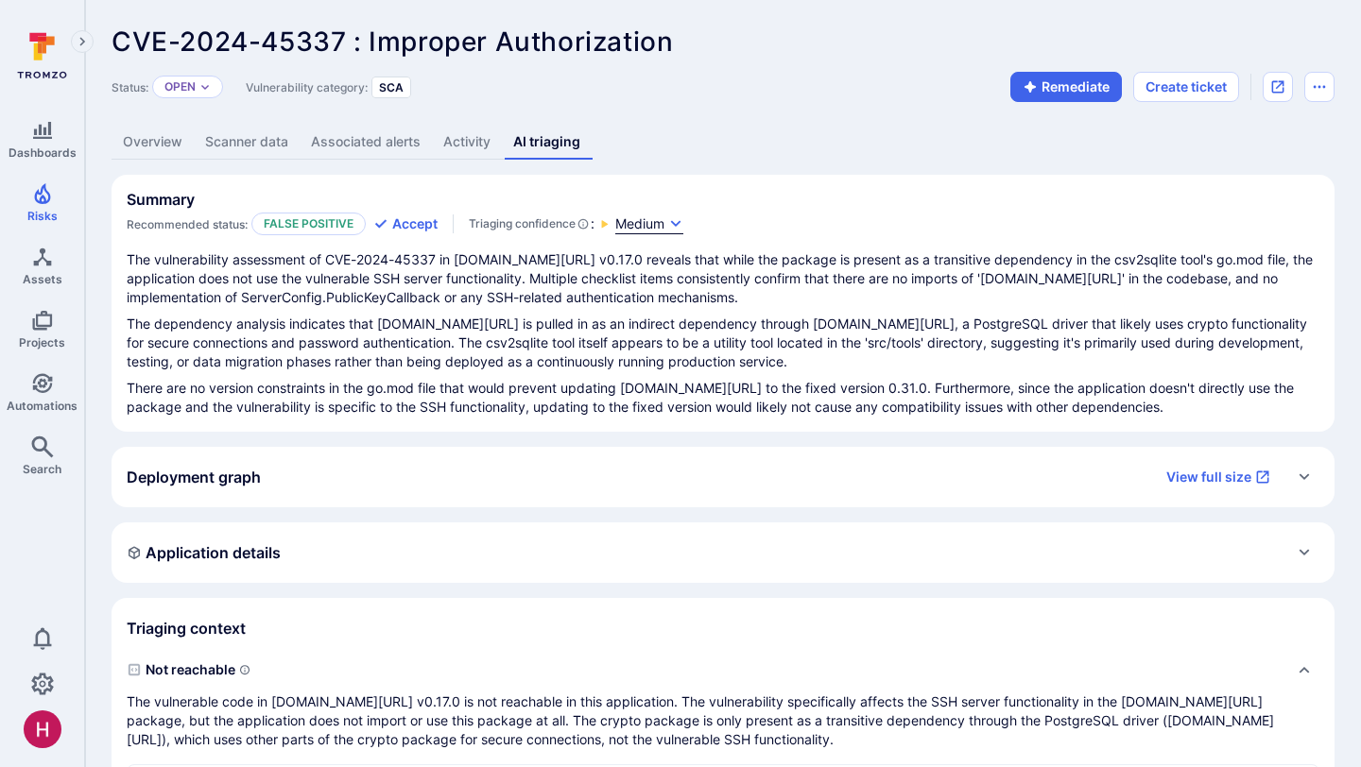
click at [657, 230] on span "Medium" at bounding box center [639, 224] width 49 height 19
click at [588, 352] on div at bounding box center [680, 383] width 1361 height 767
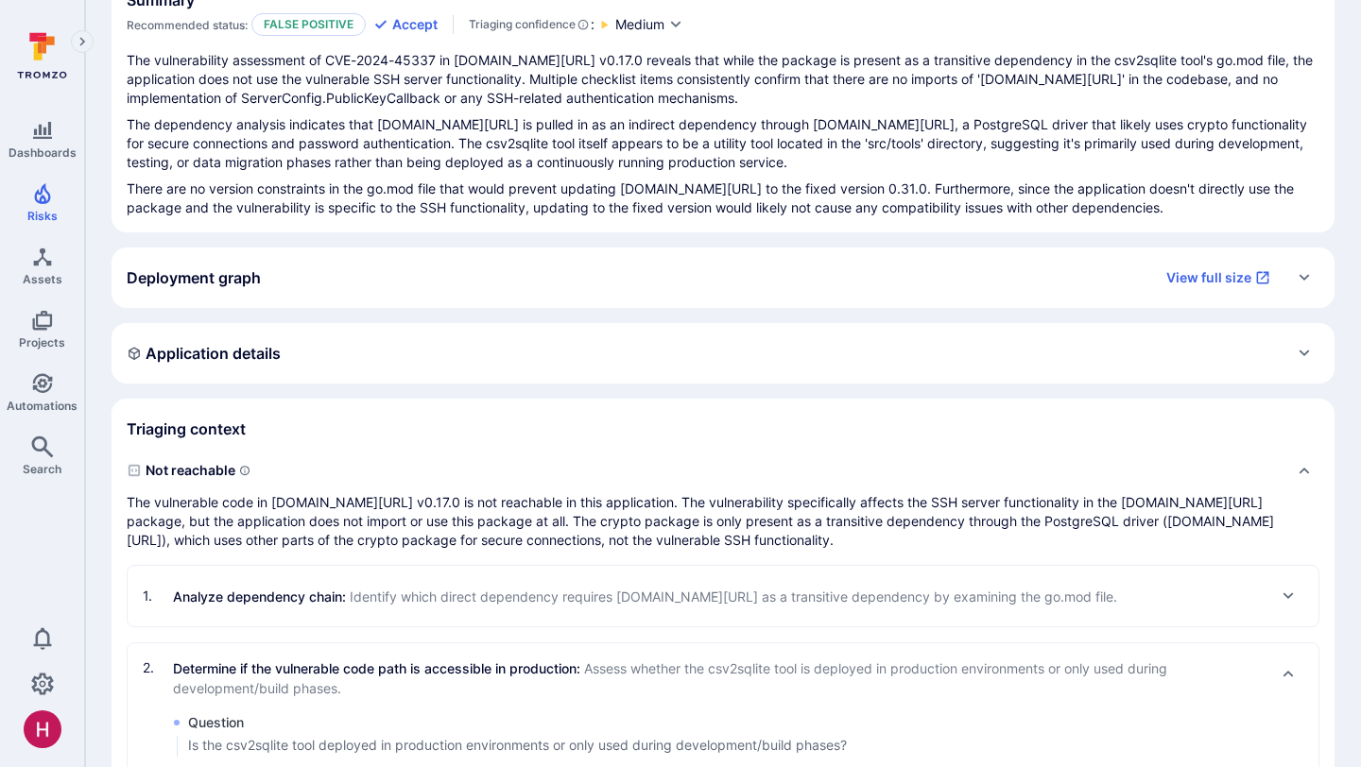
scroll to position [517, 0]
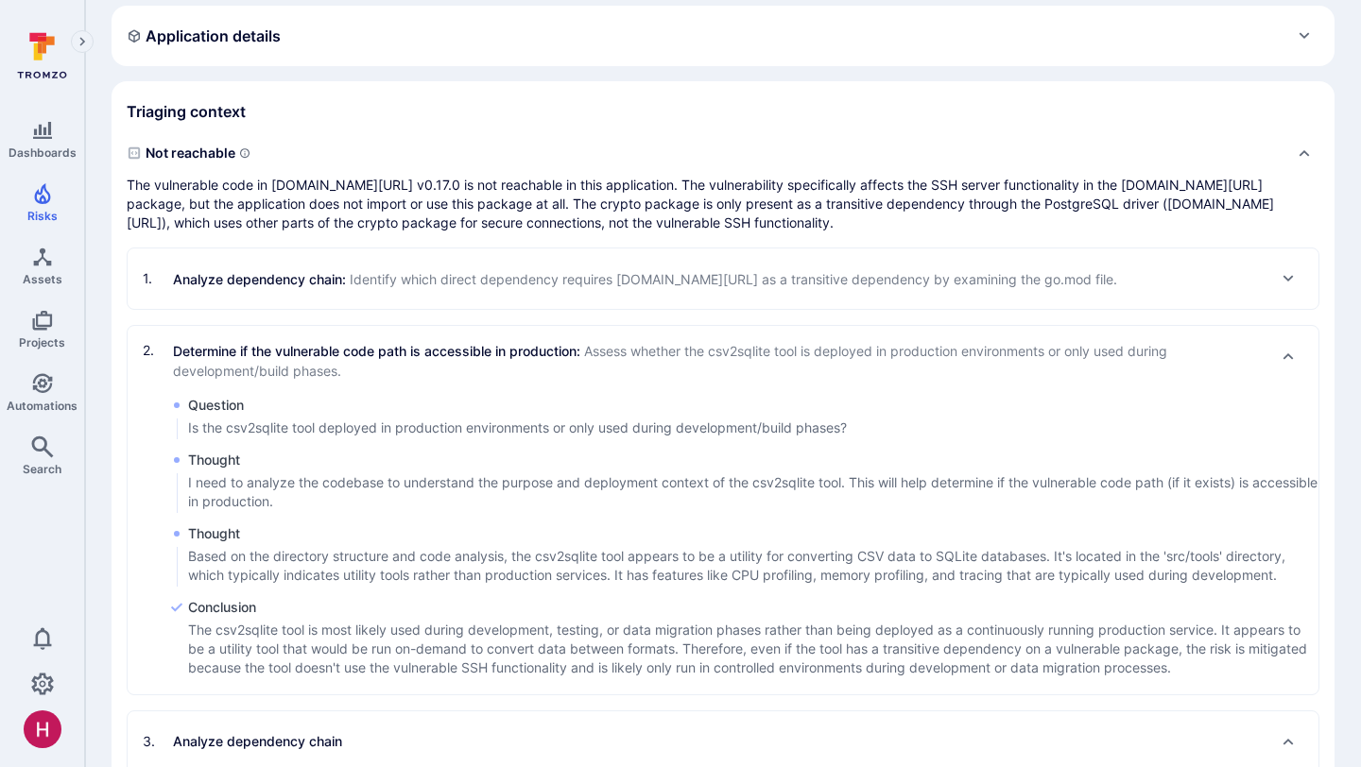
click at [589, 352] on p "Determine if the vulnerable code path is accessible in production : Assess whet…" at bounding box center [719, 361] width 1093 height 40
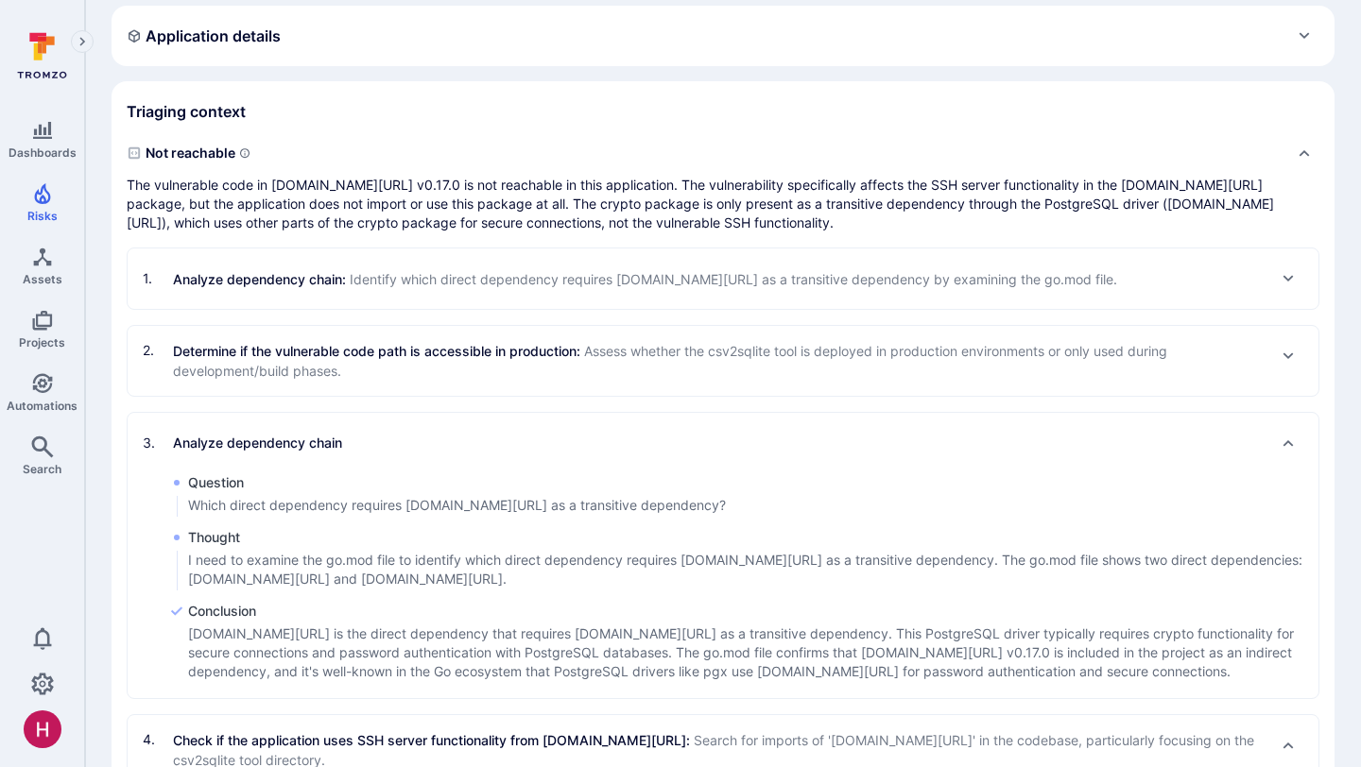
click at [551, 457] on div "3 . Analyze dependency chain" at bounding box center [723, 443] width 1161 height 30
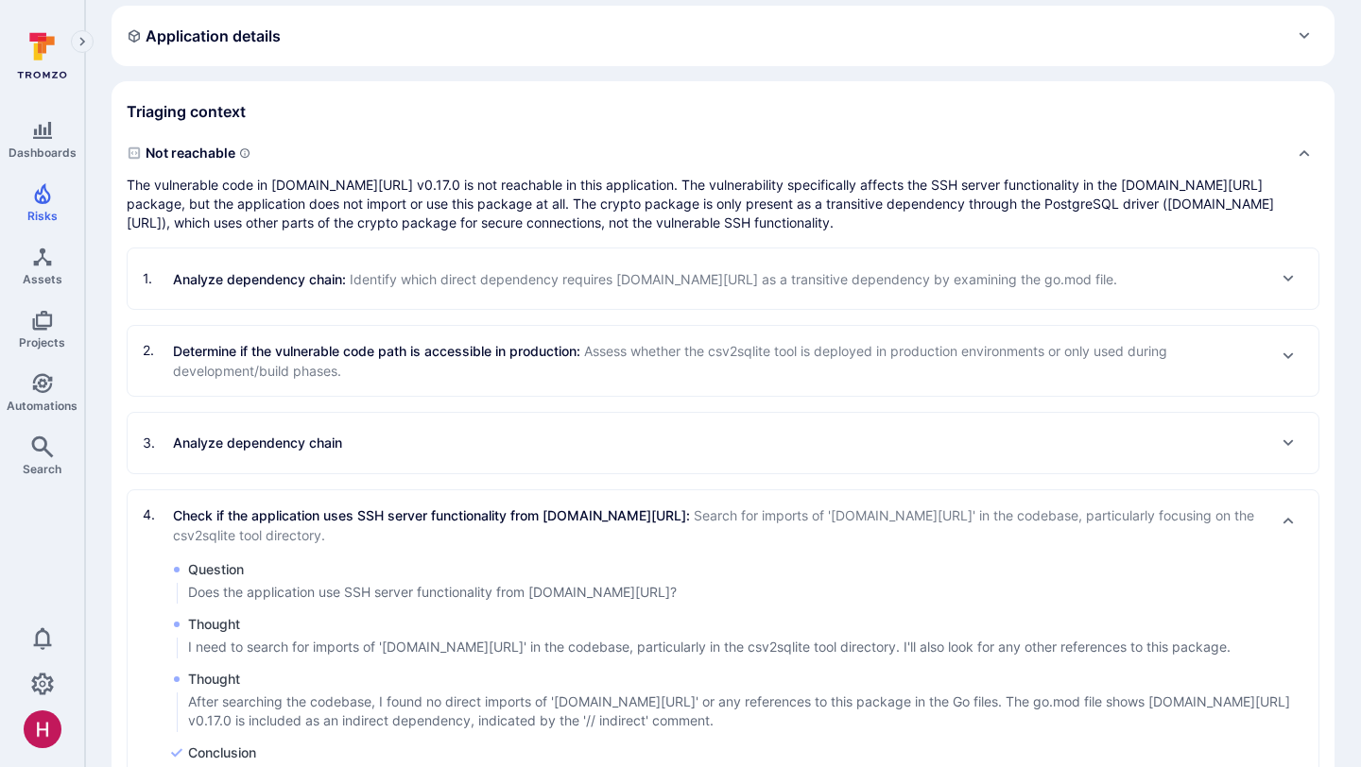
click at [484, 262] on div "1 . Analyze dependency chain : Identify which direct dependency requires golang…" at bounding box center [723, 279] width 1191 height 60
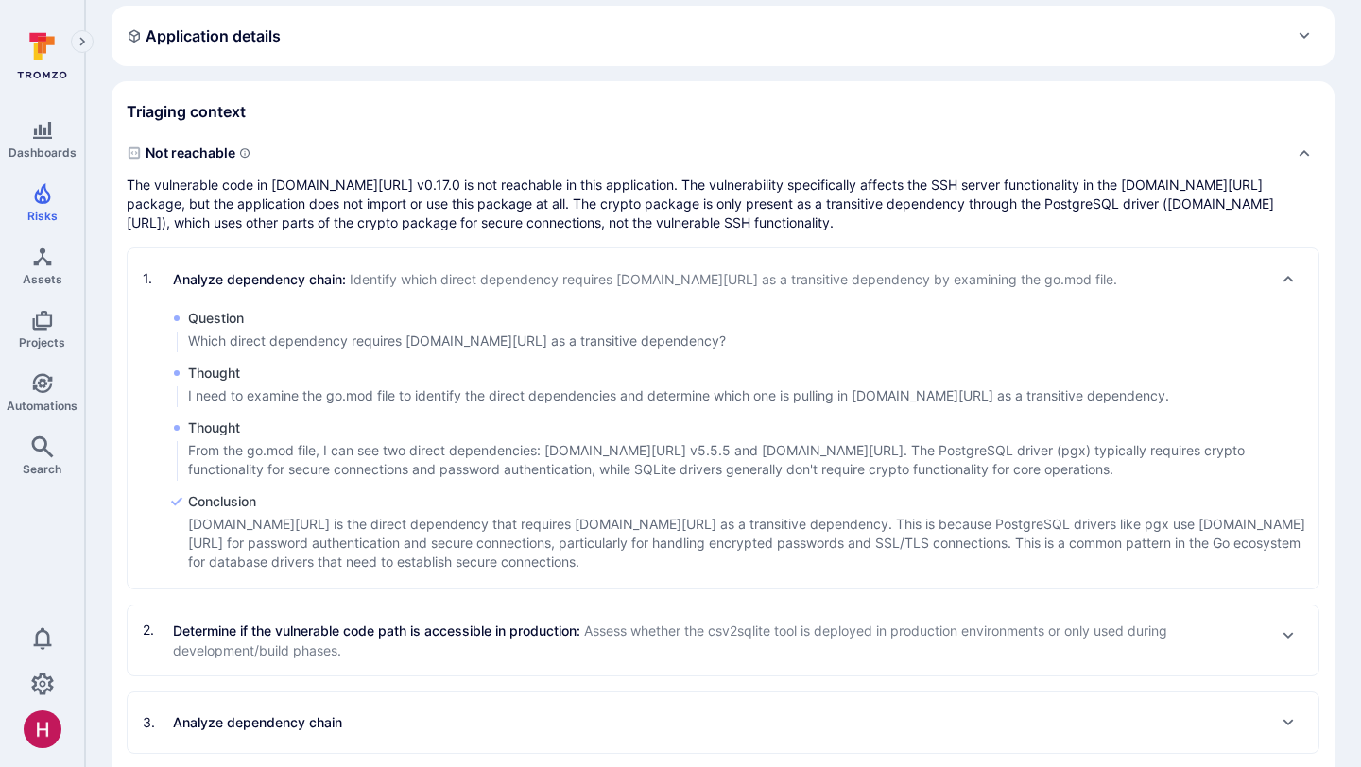
click at [485, 267] on div "1 . Analyze dependency chain : Identify which direct dependency requires golang…" at bounding box center [630, 279] width 974 height 30
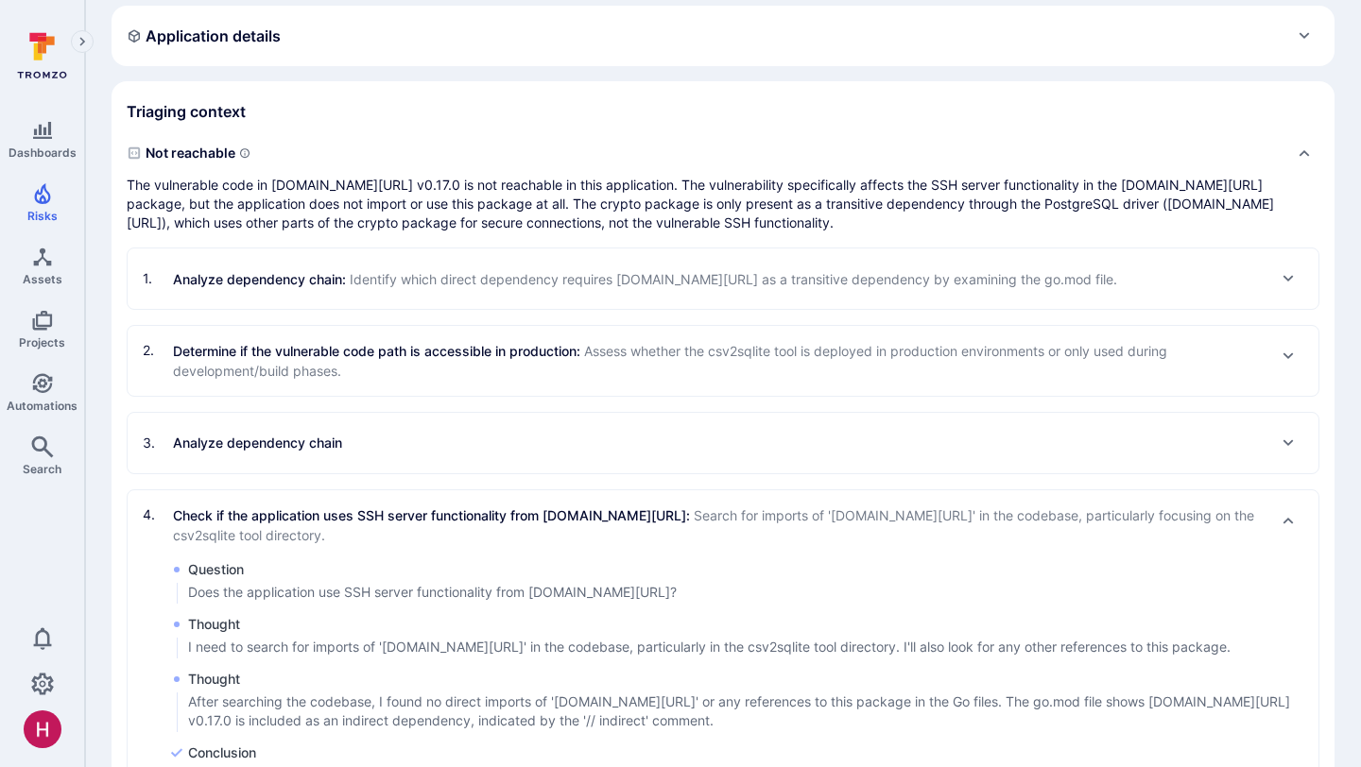
click at [497, 365] on p "Determine if the vulnerable code path is accessible in production : Assess whet…" at bounding box center [719, 361] width 1093 height 40
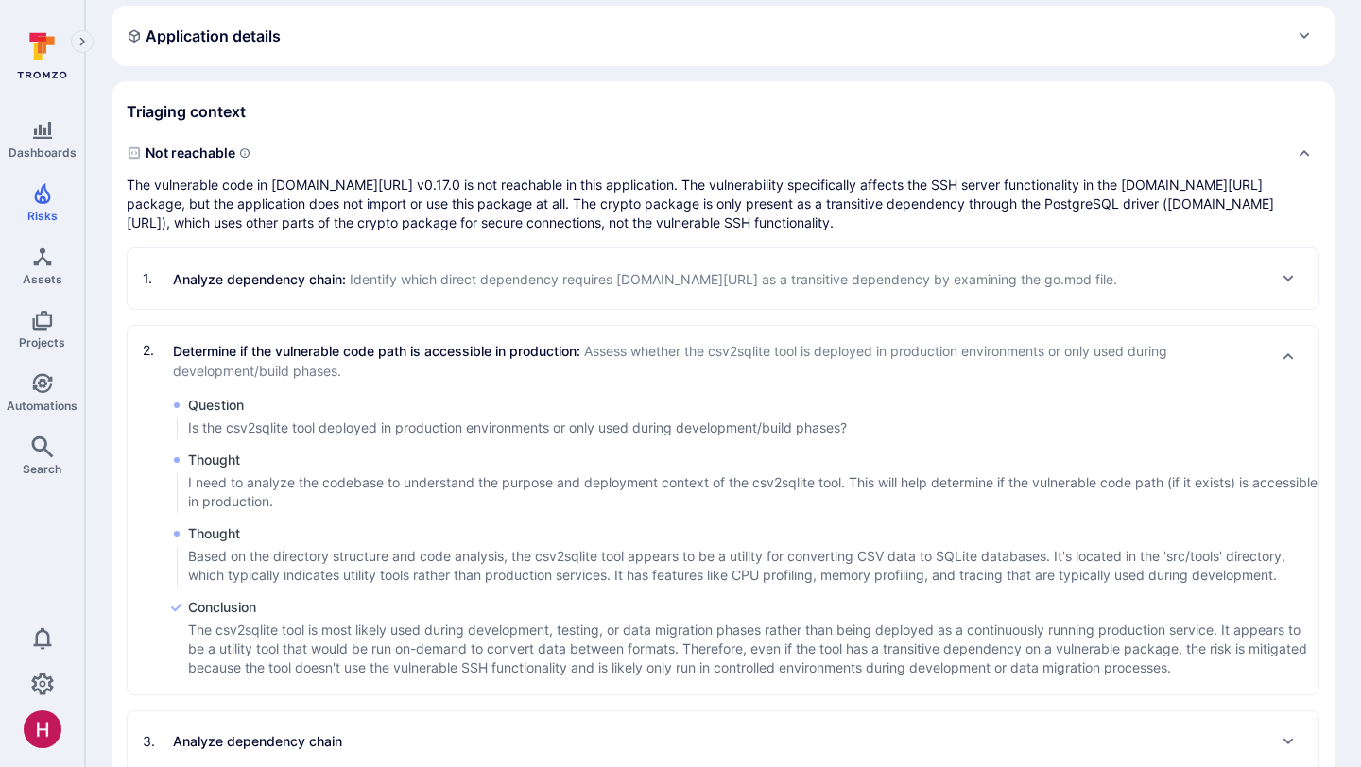
click at [498, 365] on p "Determine if the vulnerable code path is accessible in production : Assess whet…" at bounding box center [719, 361] width 1093 height 40
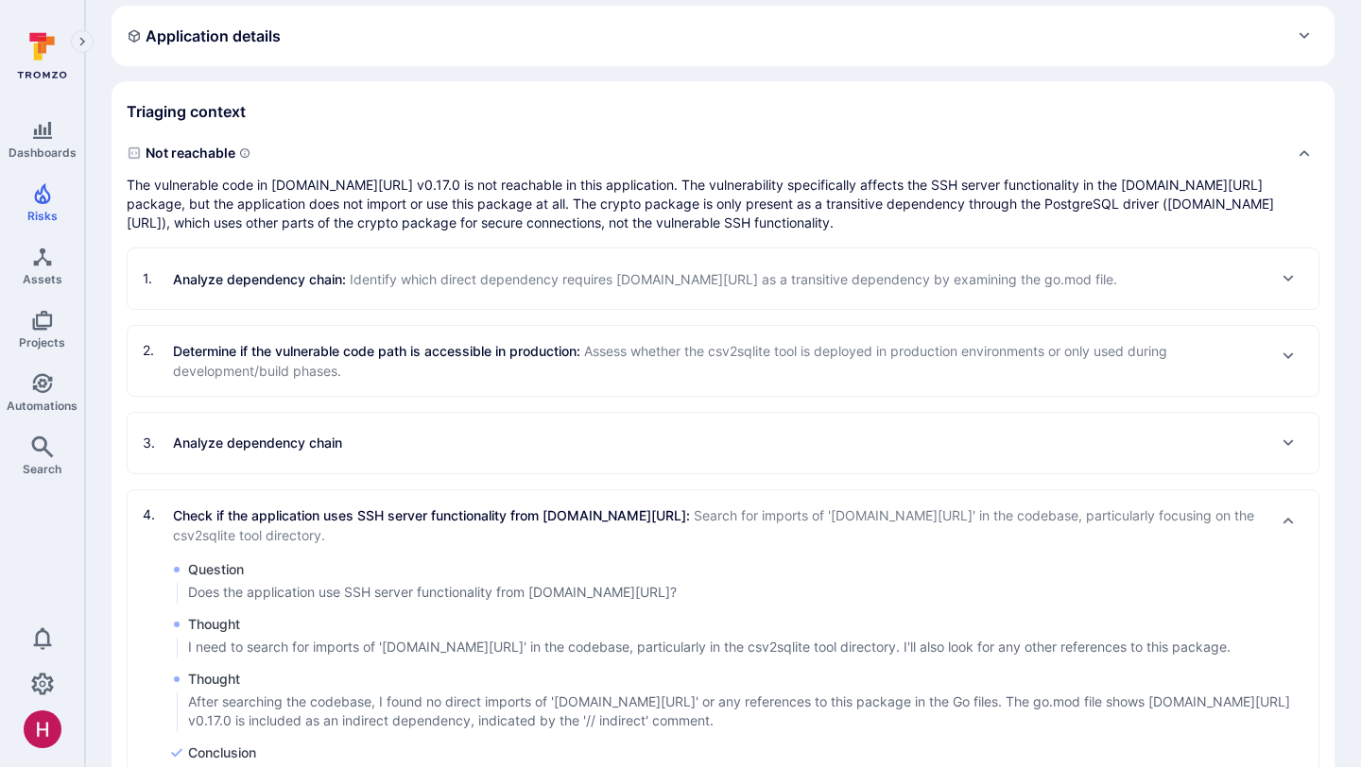
click at [471, 439] on div "3 . Analyze dependency chain" at bounding box center [723, 443] width 1161 height 30
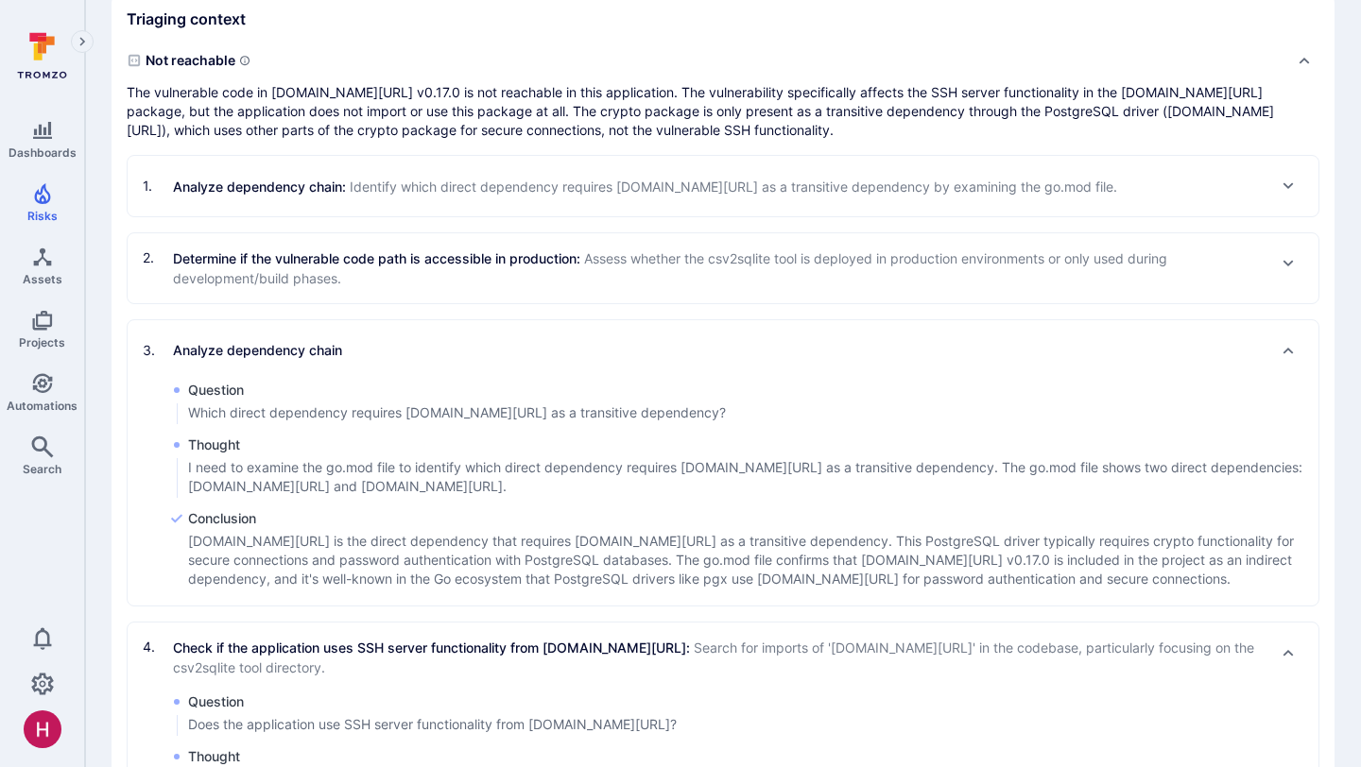
scroll to position [736, 0]
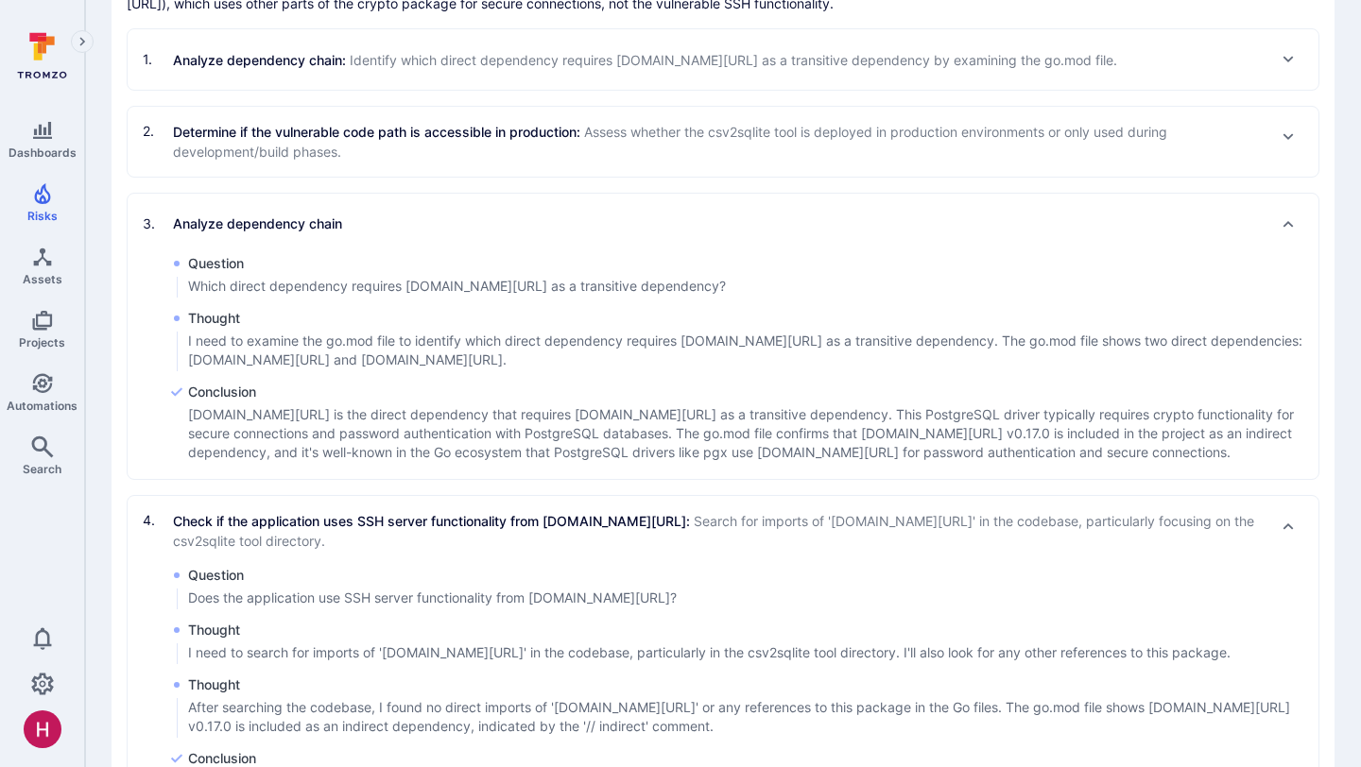
click at [463, 226] on div "3 . Analyze dependency chain" at bounding box center [723, 224] width 1161 height 30
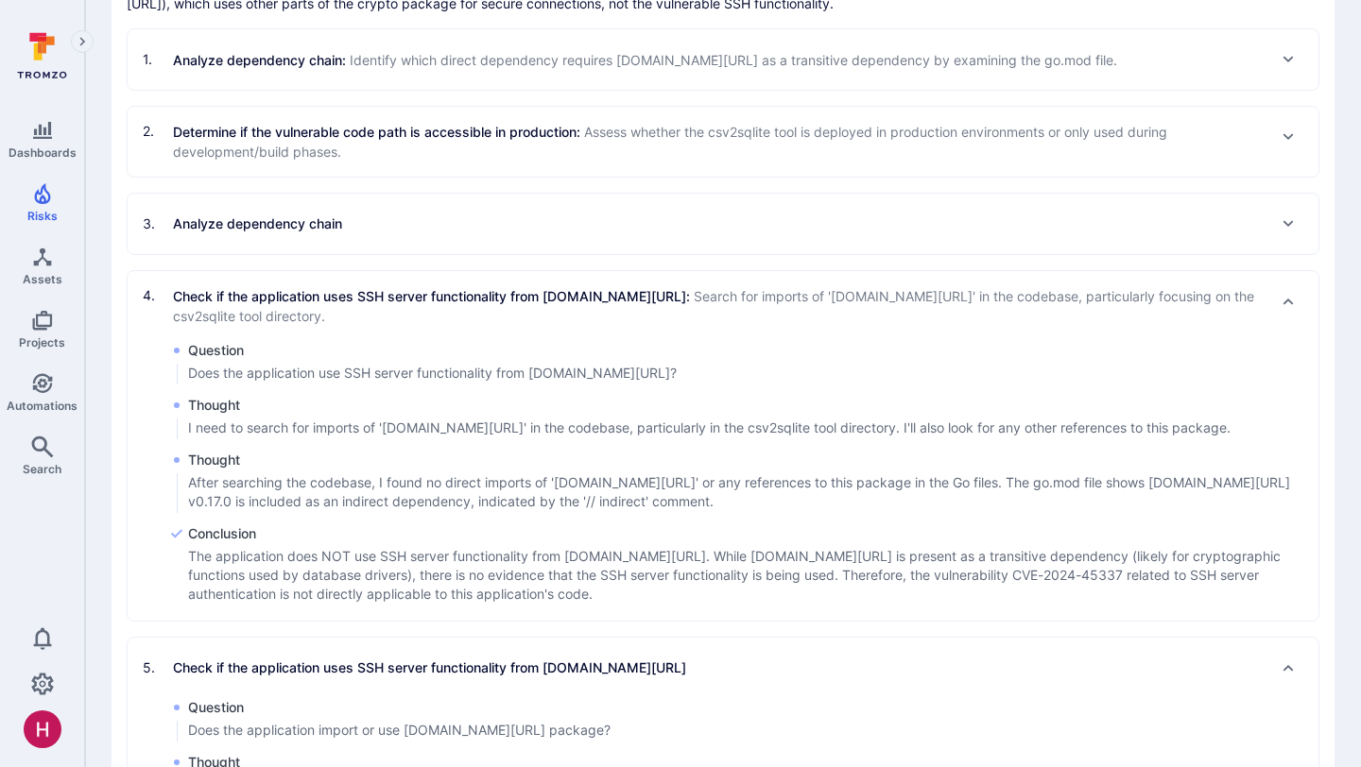
click at [436, 295] on p "Check if the application uses SSH server functionality from golang.org/x/crypto…" at bounding box center [719, 306] width 1093 height 40
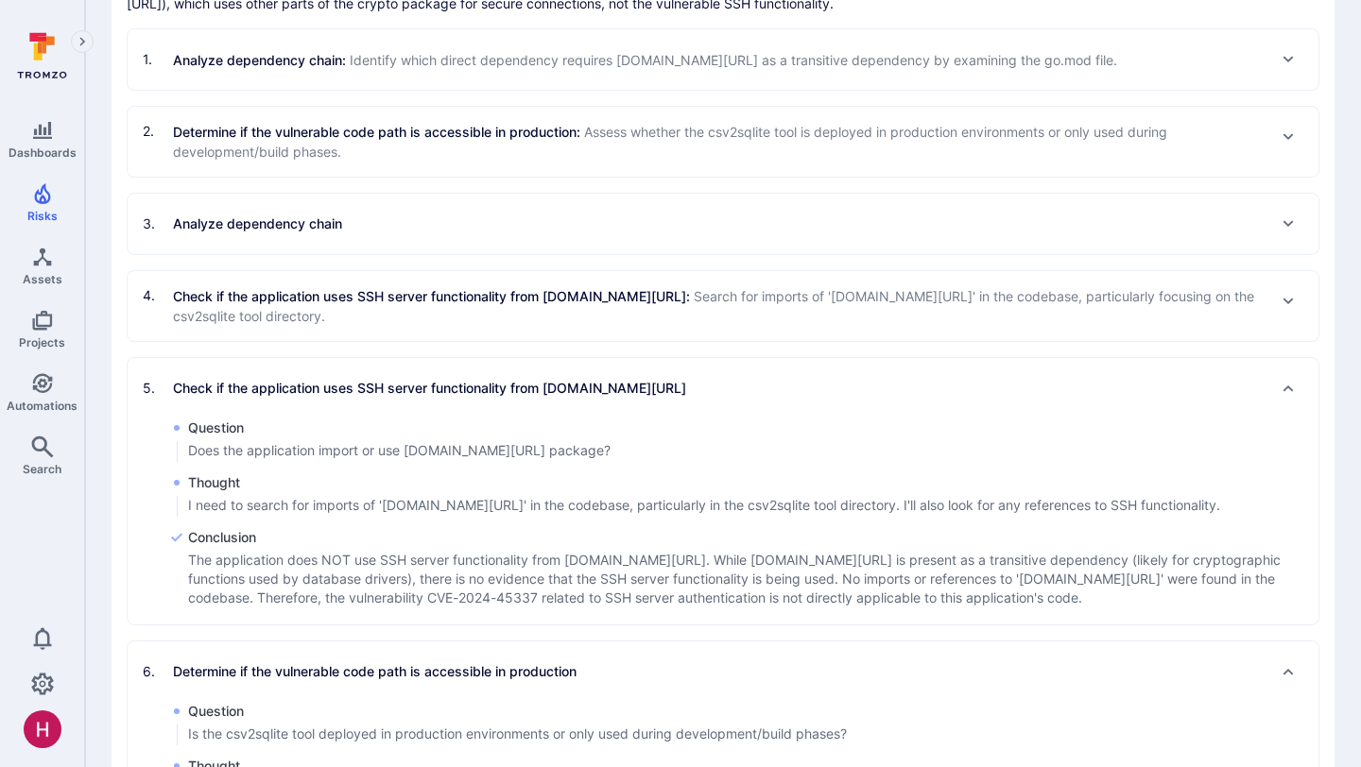
click at [442, 401] on div "5 . Check if the application uses SSH server functionality from golang.org/x/cr…" at bounding box center [414, 388] width 543 height 30
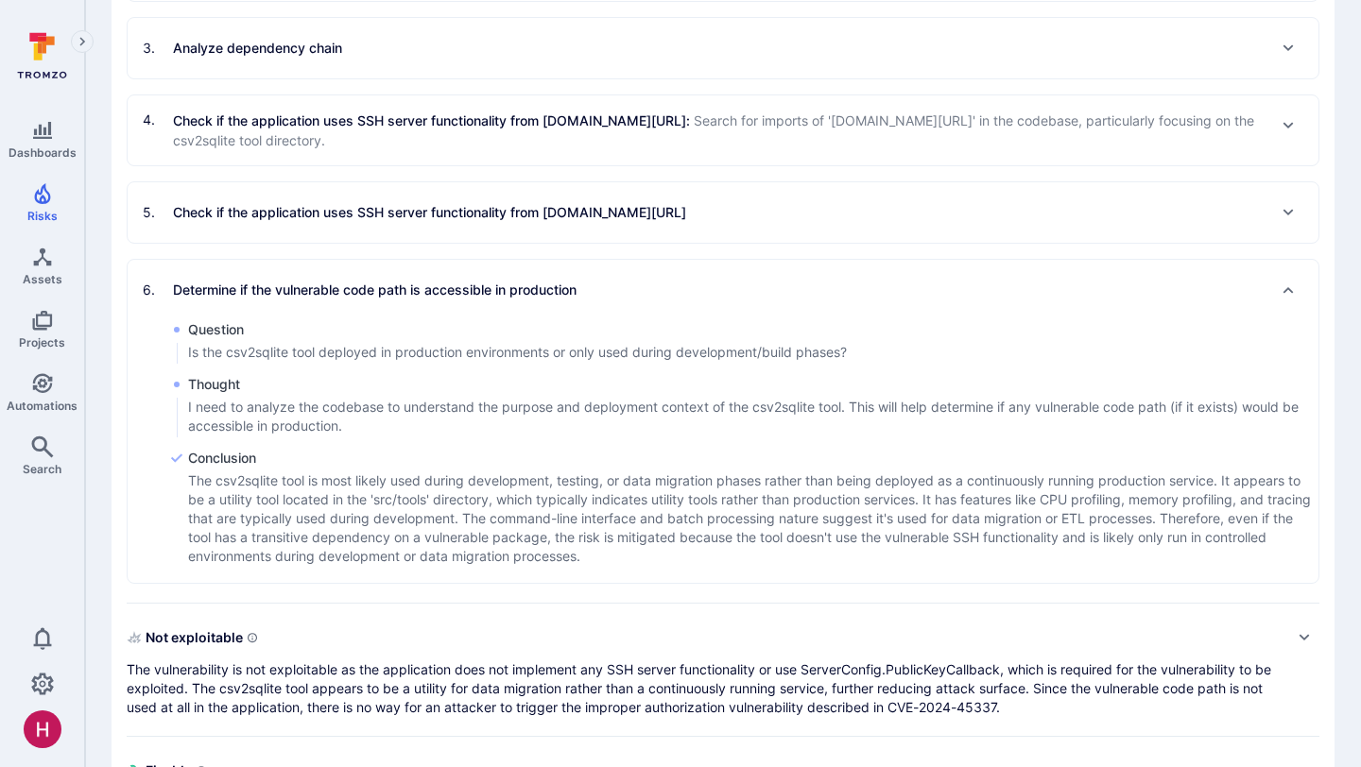
scroll to position [929, 0]
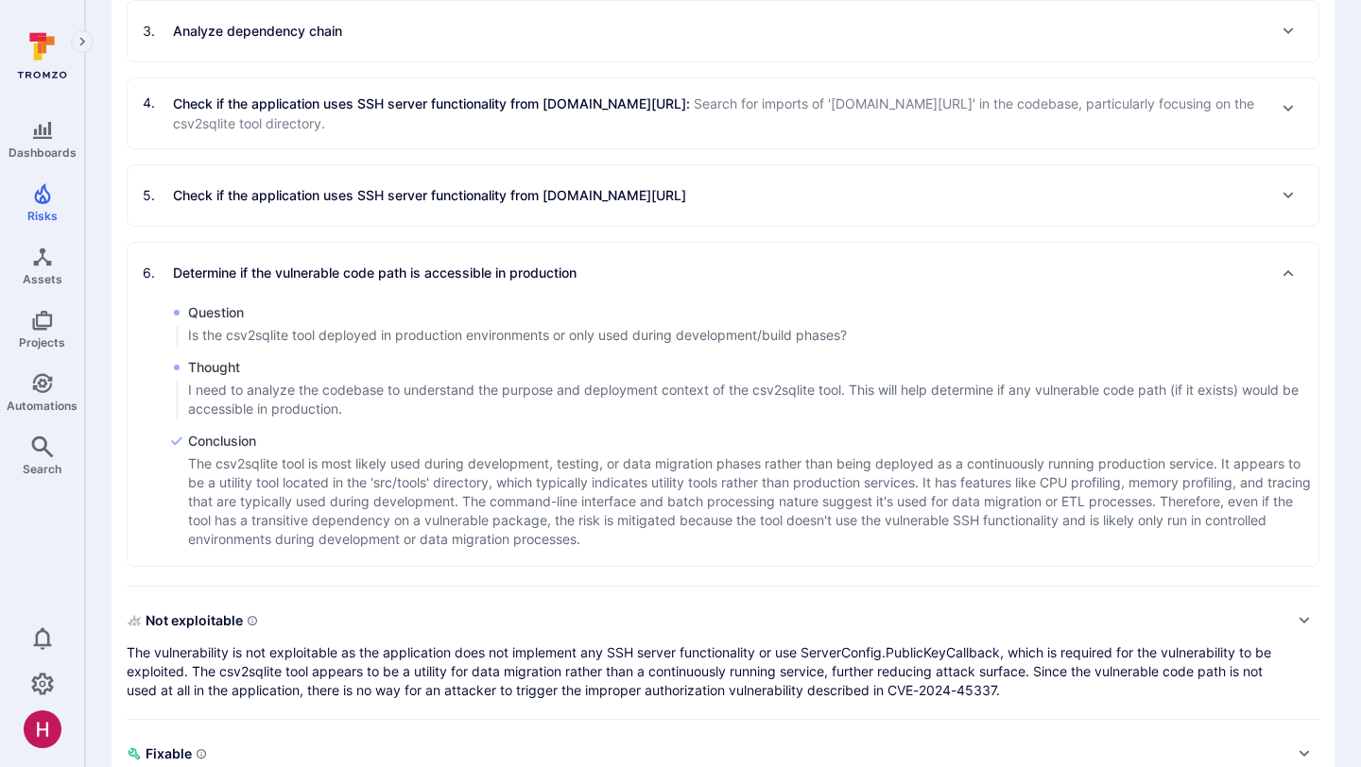
click at [456, 278] on p "Determine if the vulnerable code path is accessible in production" at bounding box center [375, 273] width 404 height 19
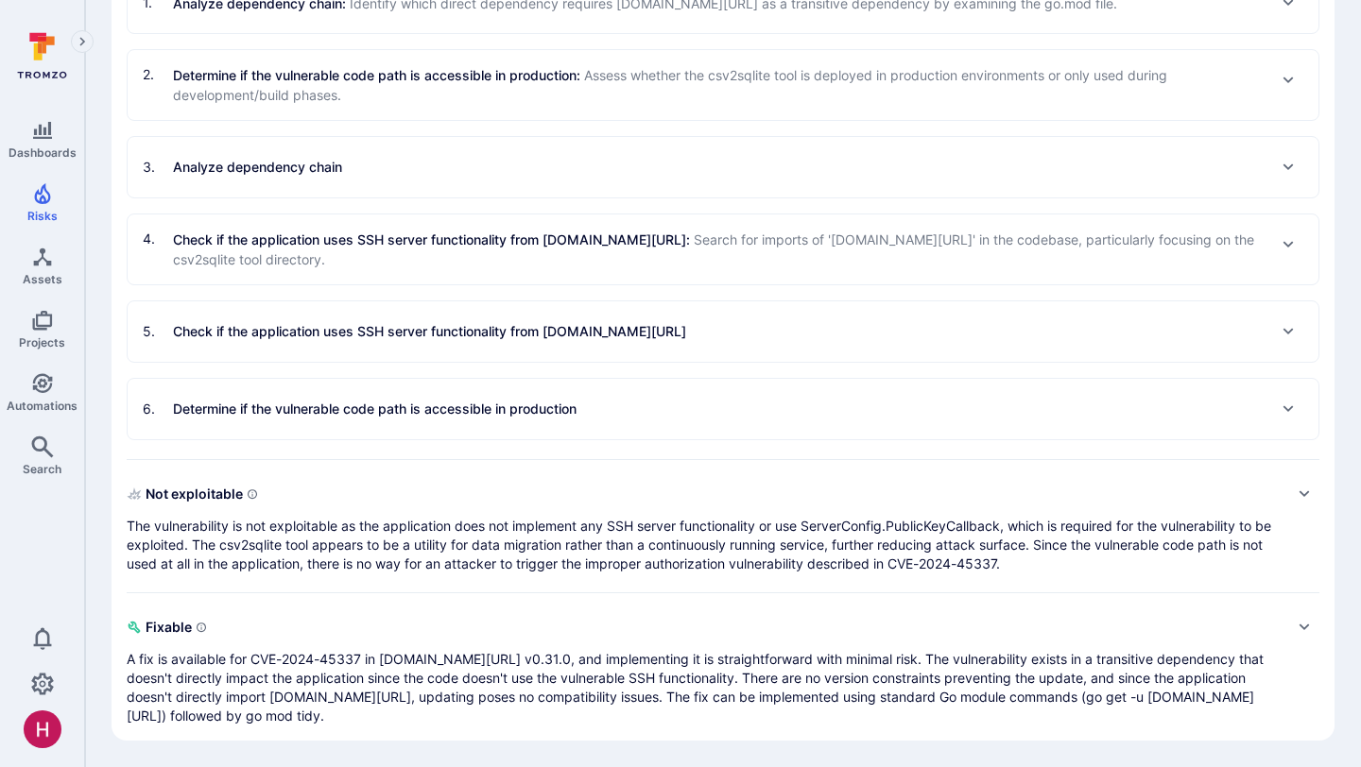
scroll to position [793, 0]
click at [402, 503] on span "Not exploitable" at bounding box center [704, 494] width 1155 height 30
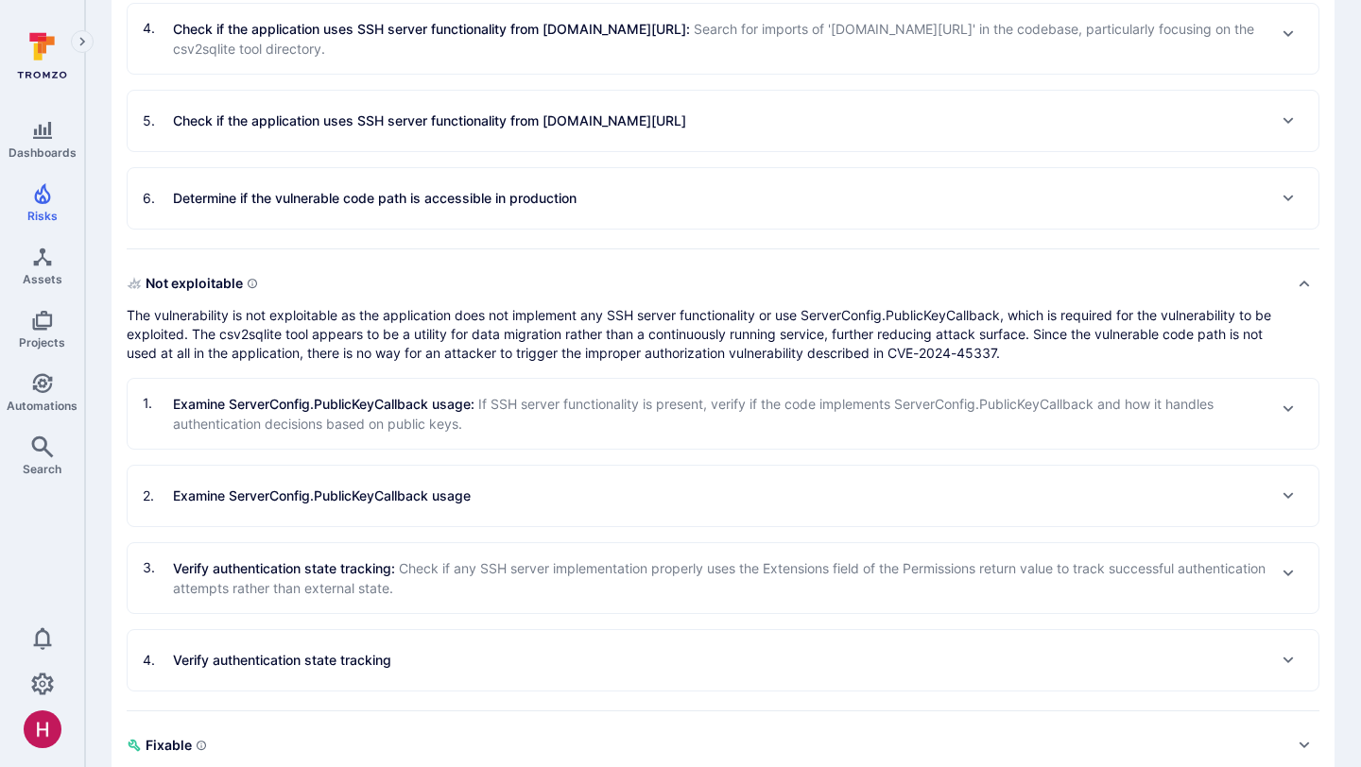
scroll to position [1007, 0]
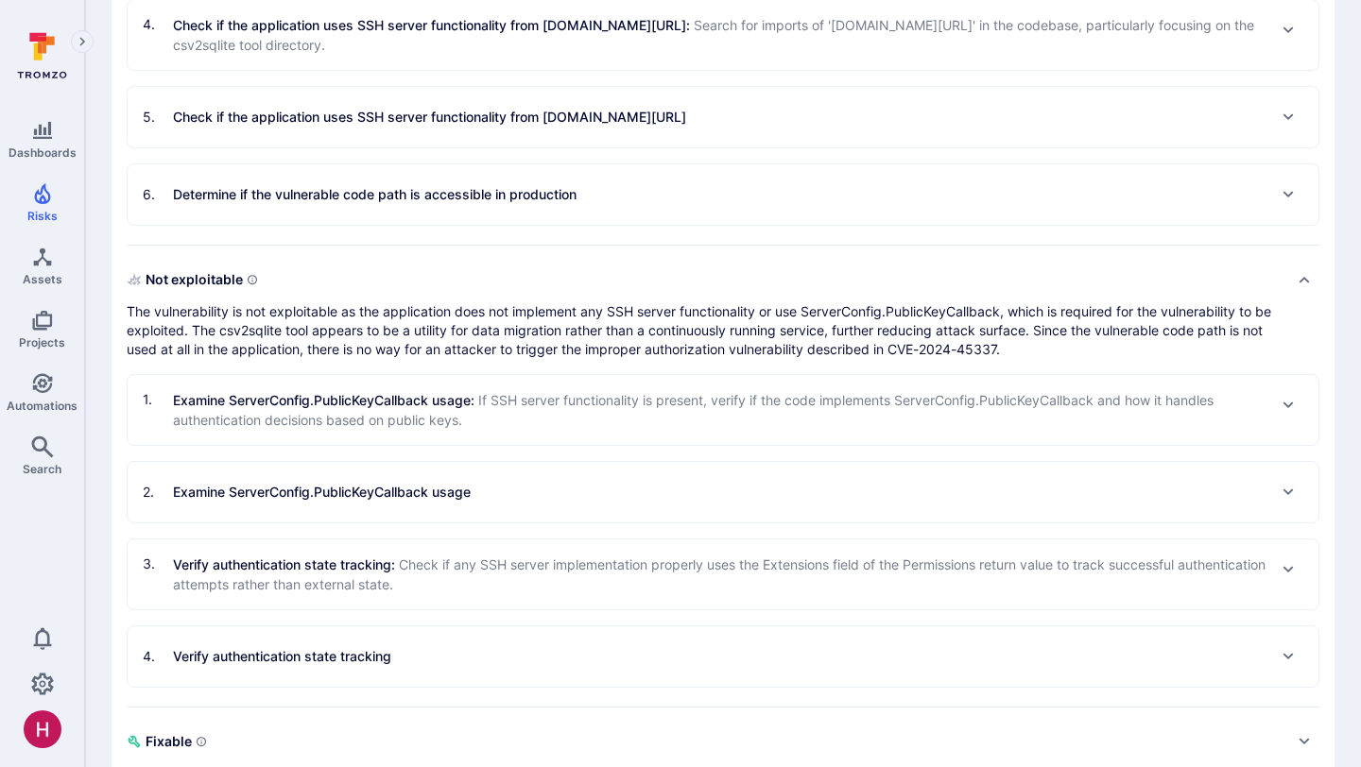
click at [397, 414] on span "If SSH server functionality is present, verify if the code implements ServerCon…" at bounding box center [693, 410] width 1041 height 36
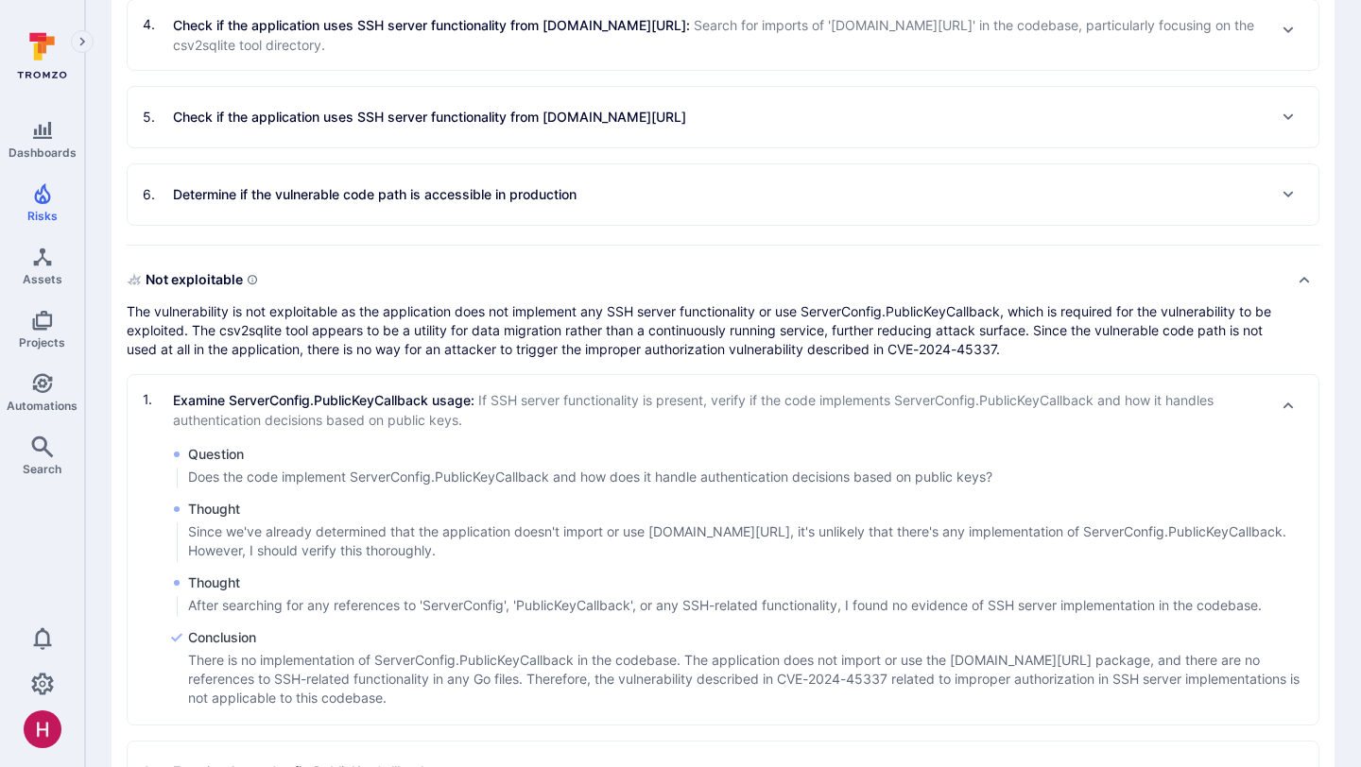
click at [397, 414] on span "If SSH server functionality is present, verify if the code implements ServerCon…" at bounding box center [693, 410] width 1041 height 36
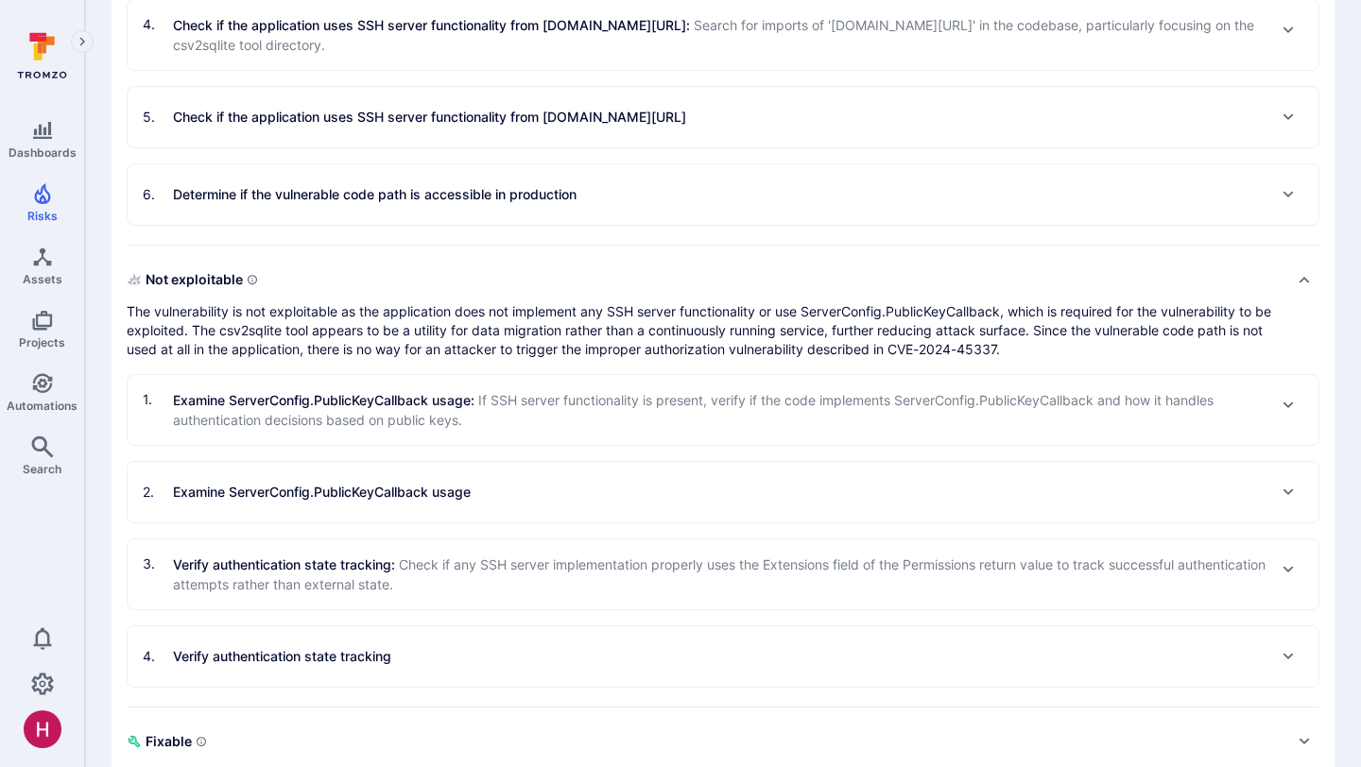
click at [380, 484] on p "Examine ServerConfig.PublicKeyCallback usage" at bounding box center [322, 492] width 298 height 19
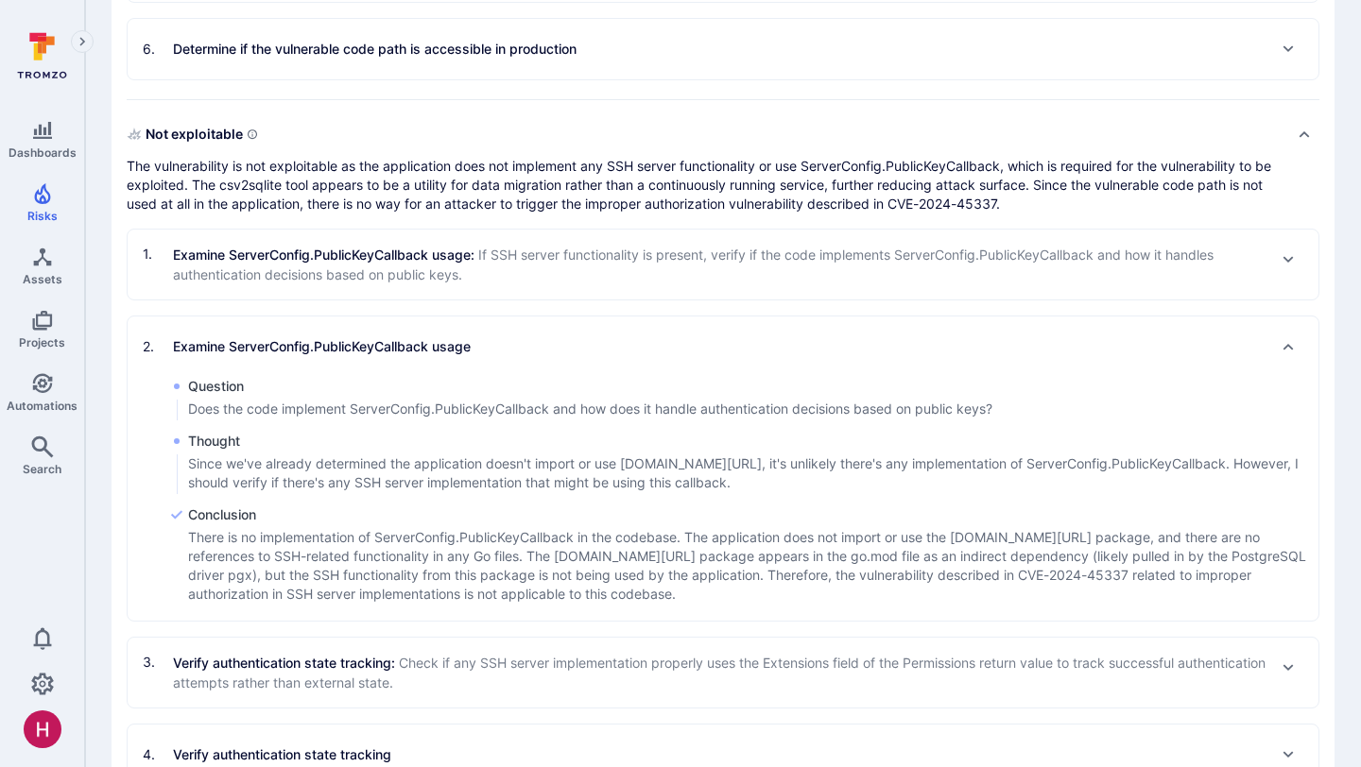
scroll to position [1200, 0]
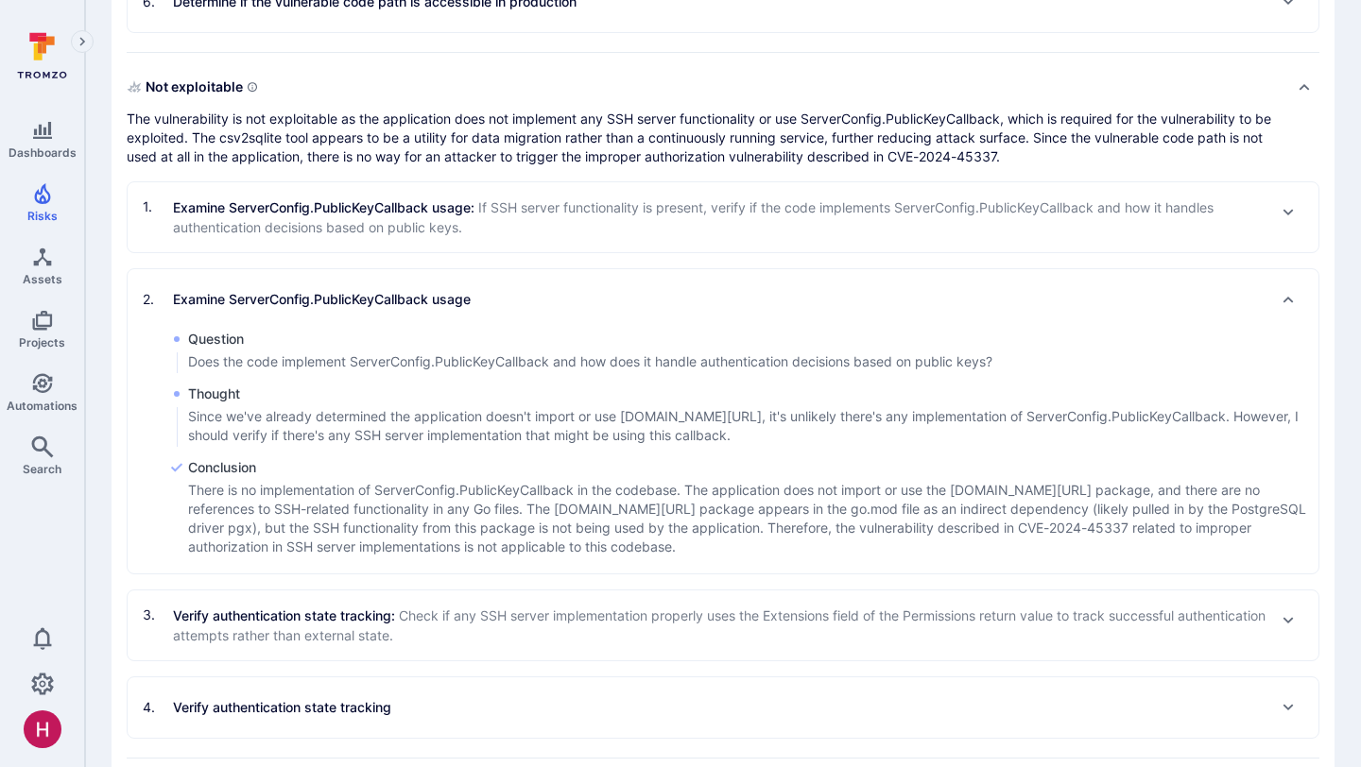
click at [400, 299] on p "Examine ServerConfig.PublicKeyCallback usage" at bounding box center [322, 299] width 298 height 19
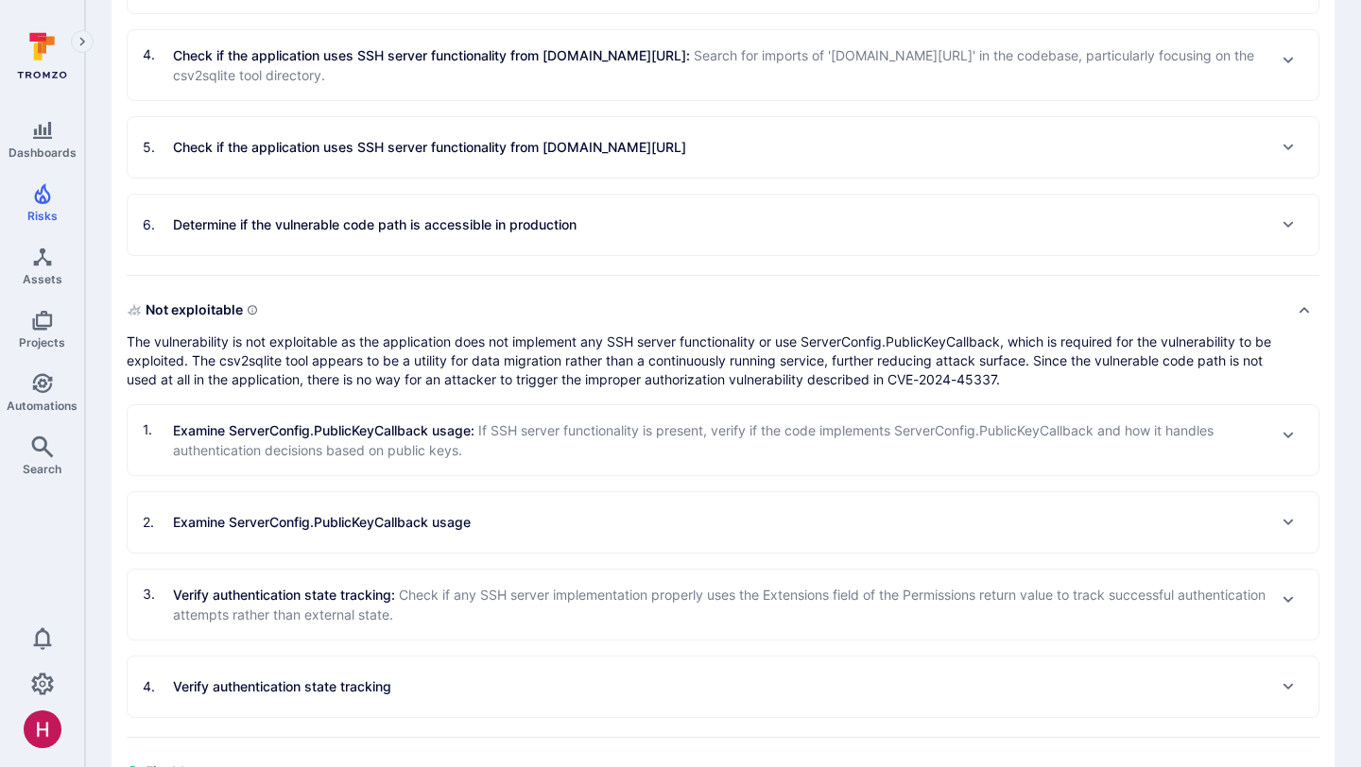
scroll to position [1097, 0]
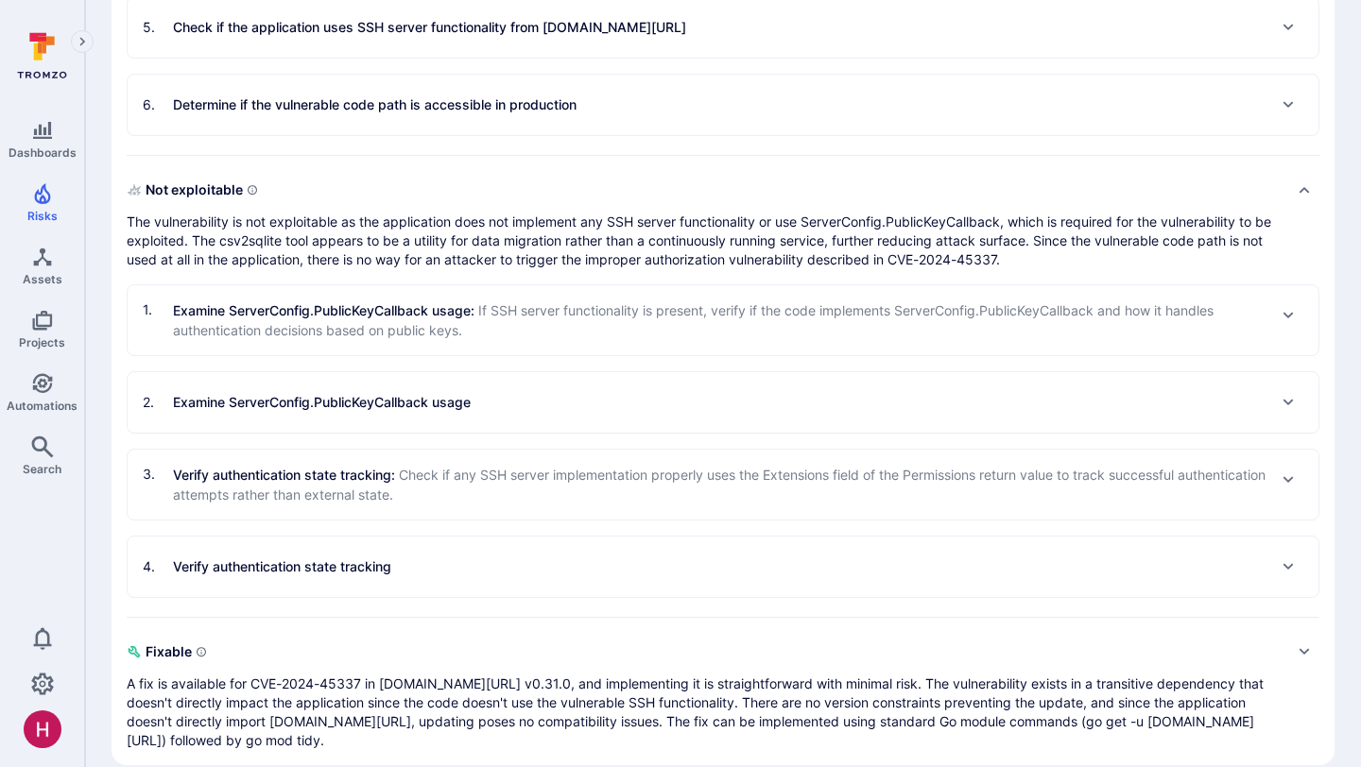
click at [533, 492] on p "Verify authentication state tracking : Check if any SSH server implementation p…" at bounding box center [719, 485] width 1093 height 40
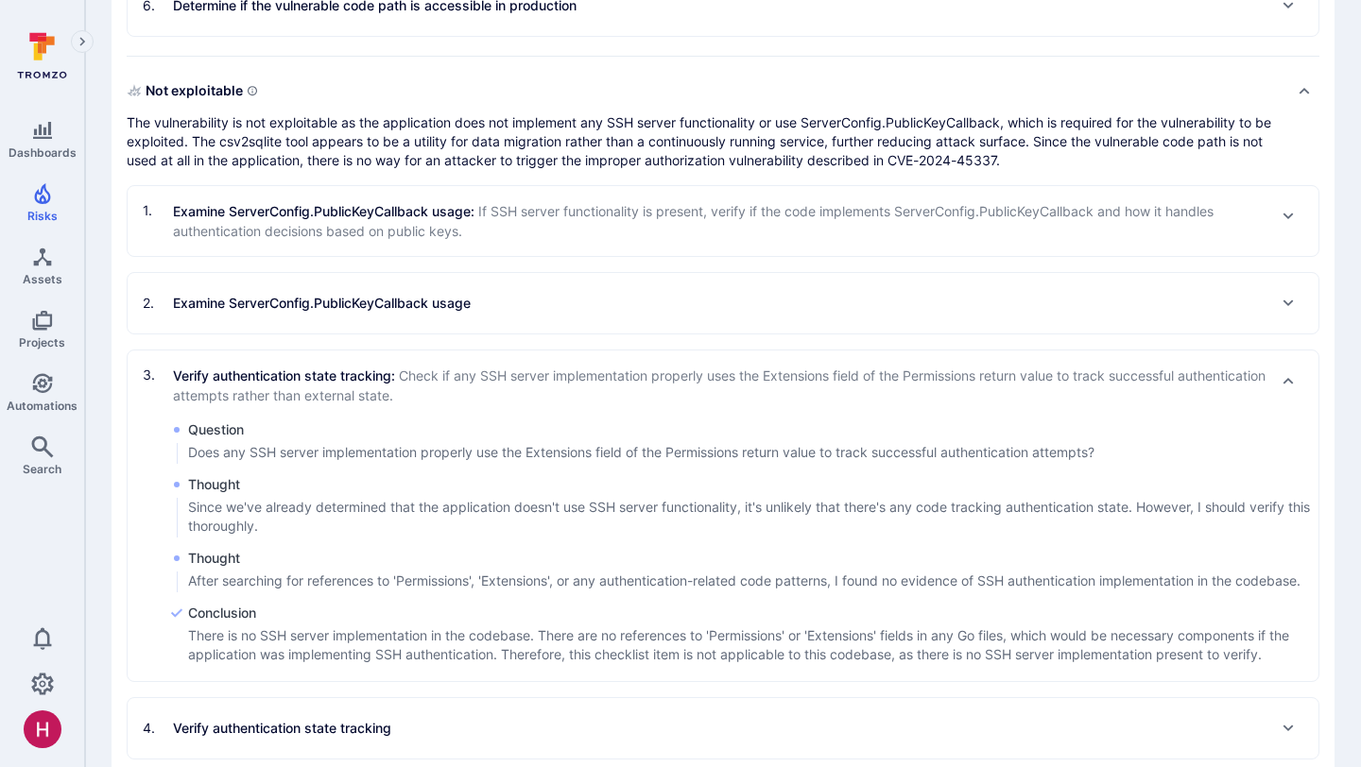
scroll to position [1214, 0]
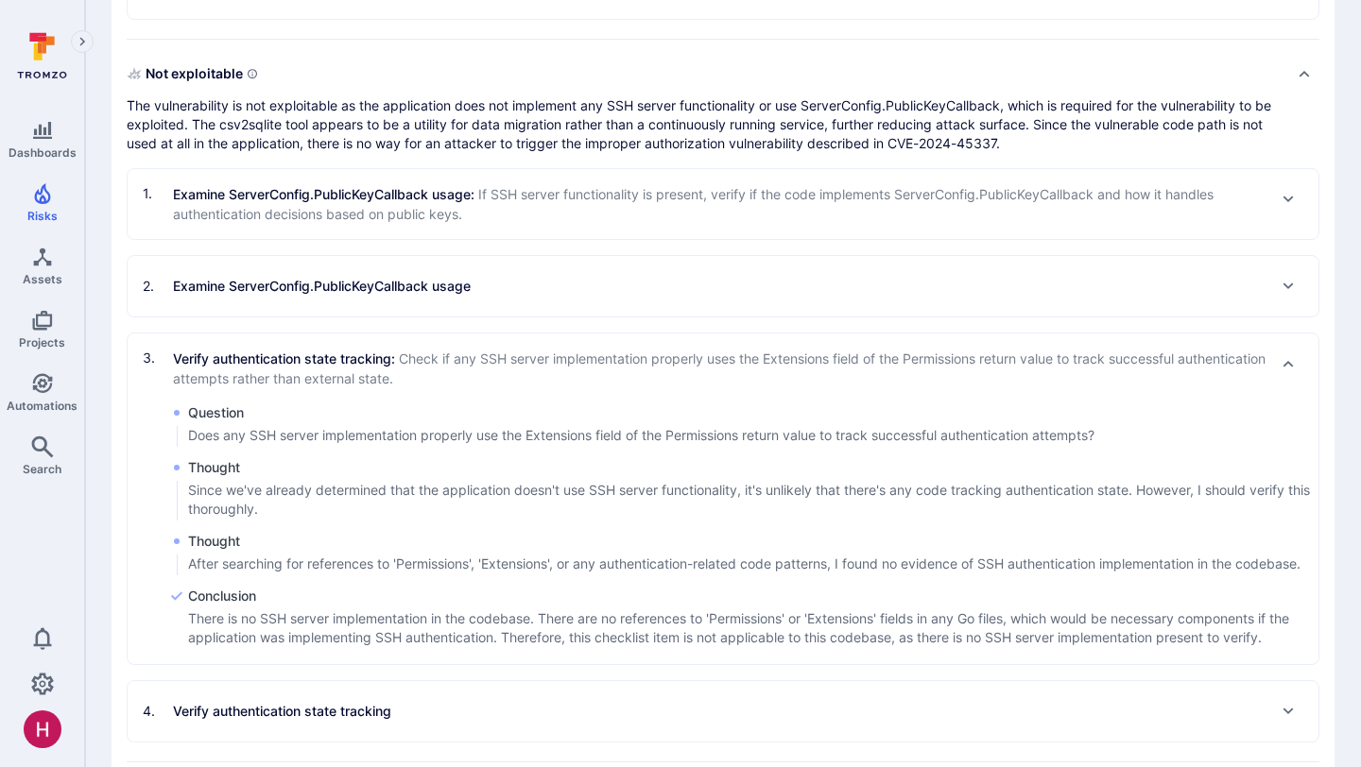
click at [477, 368] on p "Verify authentication state tracking : Check if any SSH server implementation p…" at bounding box center [719, 369] width 1093 height 40
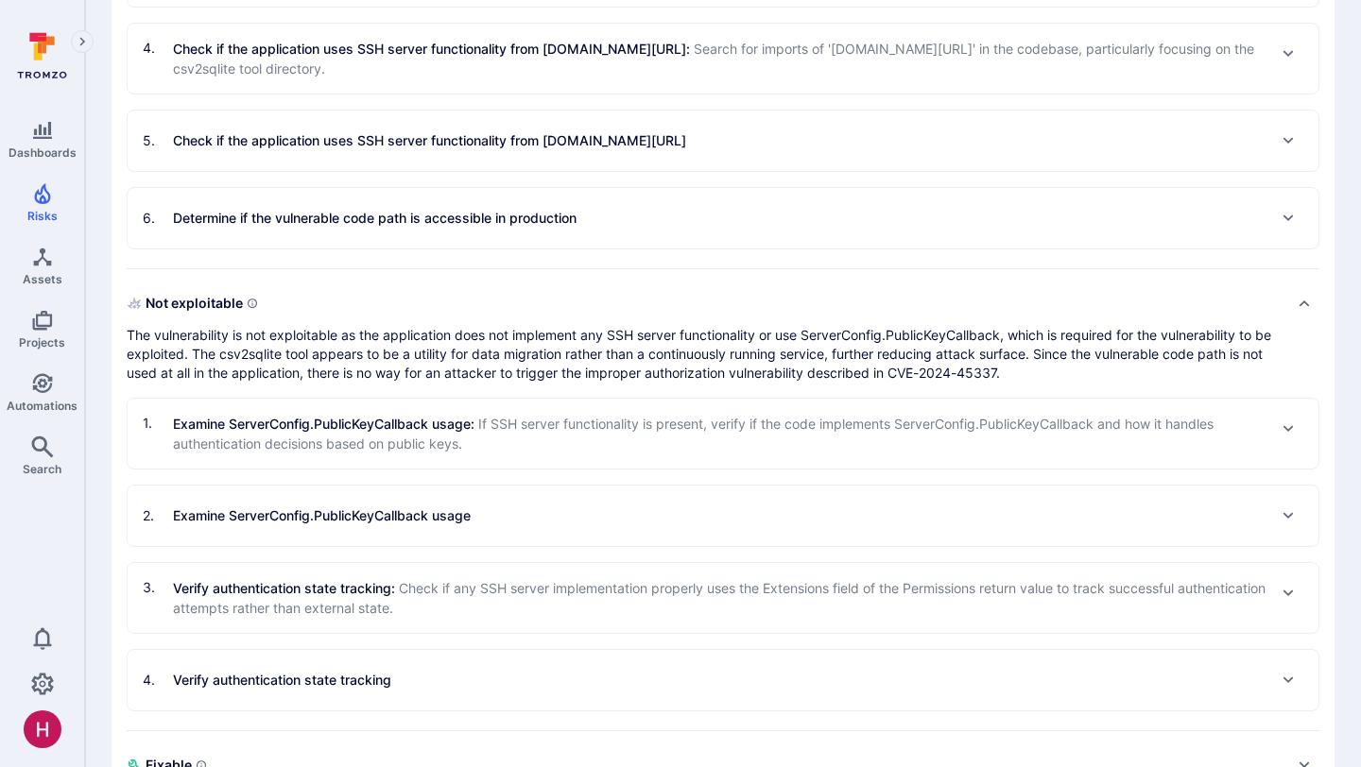
scroll to position [973, 0]
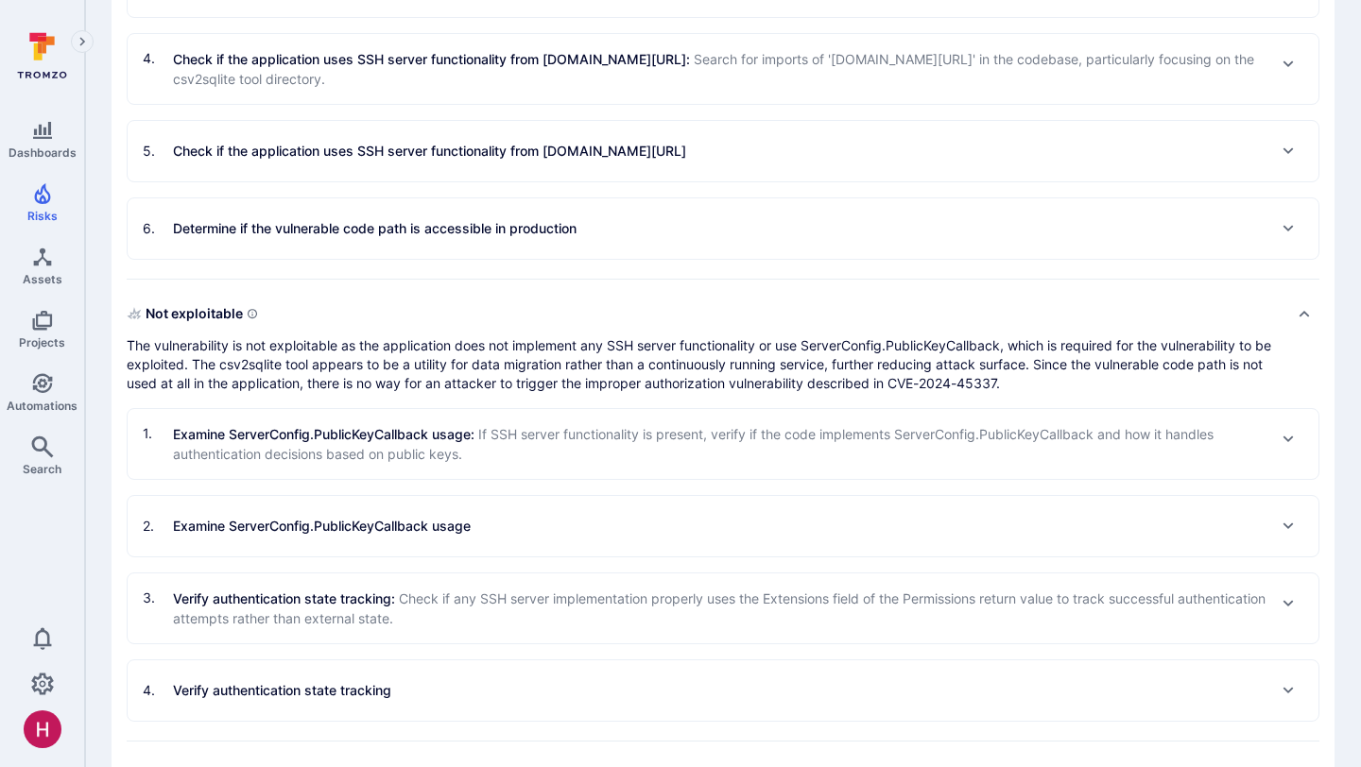
click at [472, 60] on p "Check if the application uses SSH server functionality from golang.org/x/crypto…" at bounding box center [719, 69] width 1093 height 40
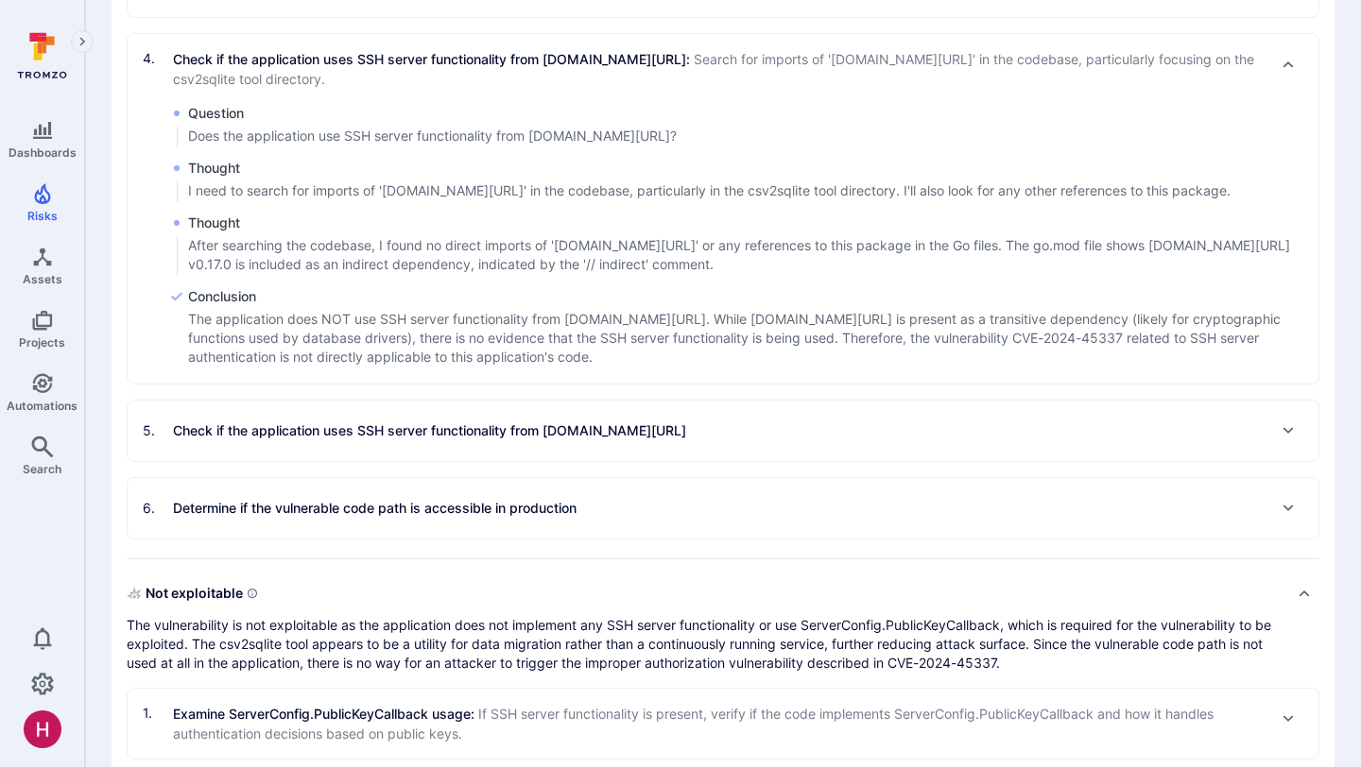
click at [511, 210] on div "Question Does the application use SSH server functionality from golang.org/x/cr…" at bounding box center [723, 236] width 1191 height 265
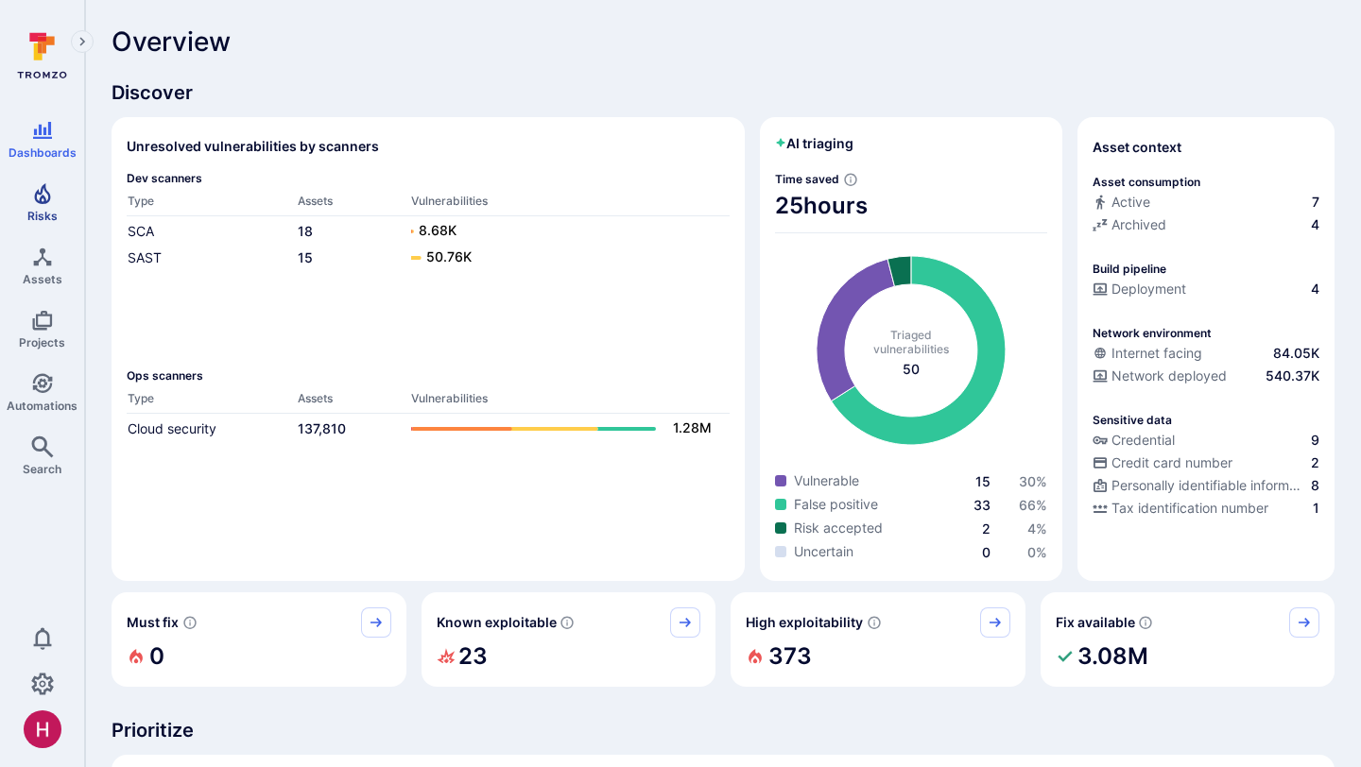
click at [28, 185] on link "Risks" at bounding box center [42, 203] width 84 height 56
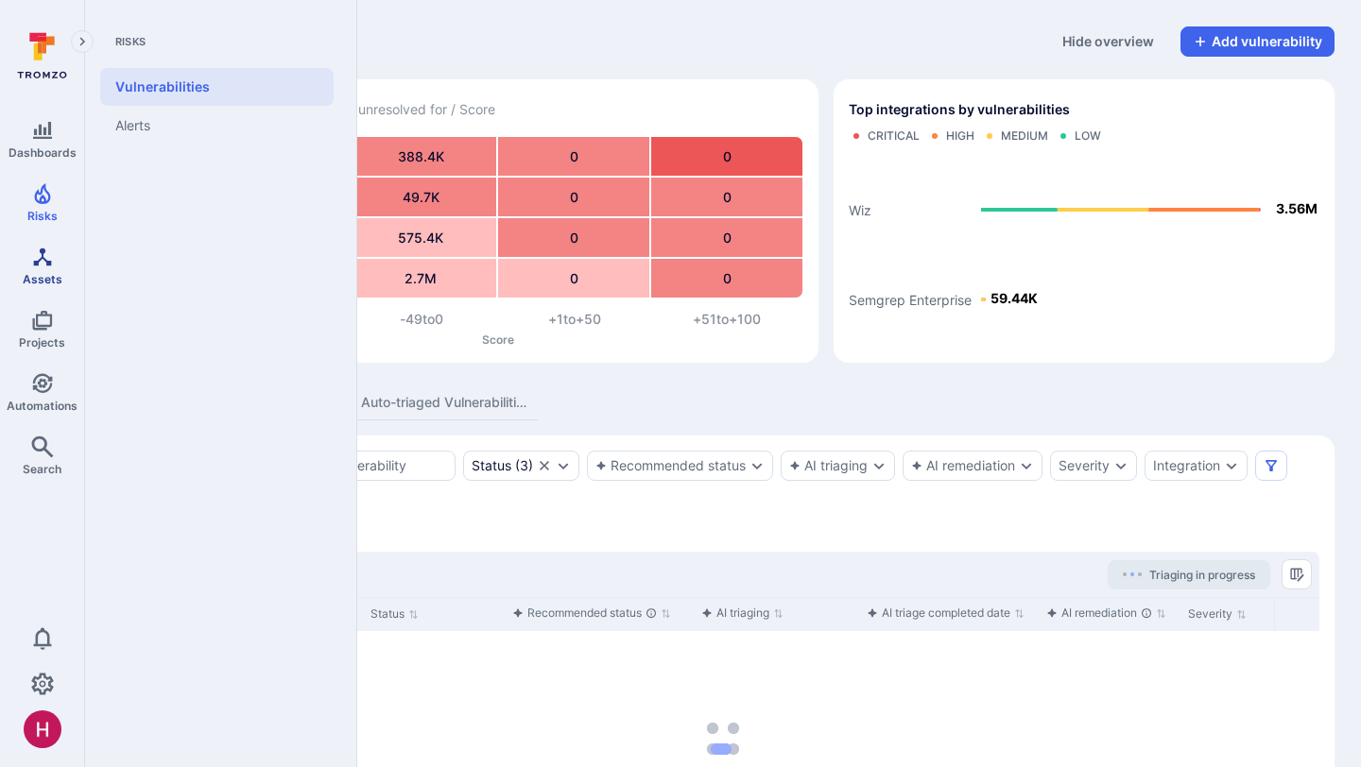
click at [52, 267] on icon "Assets" at bounding box center [42, 257] width 23 height 23
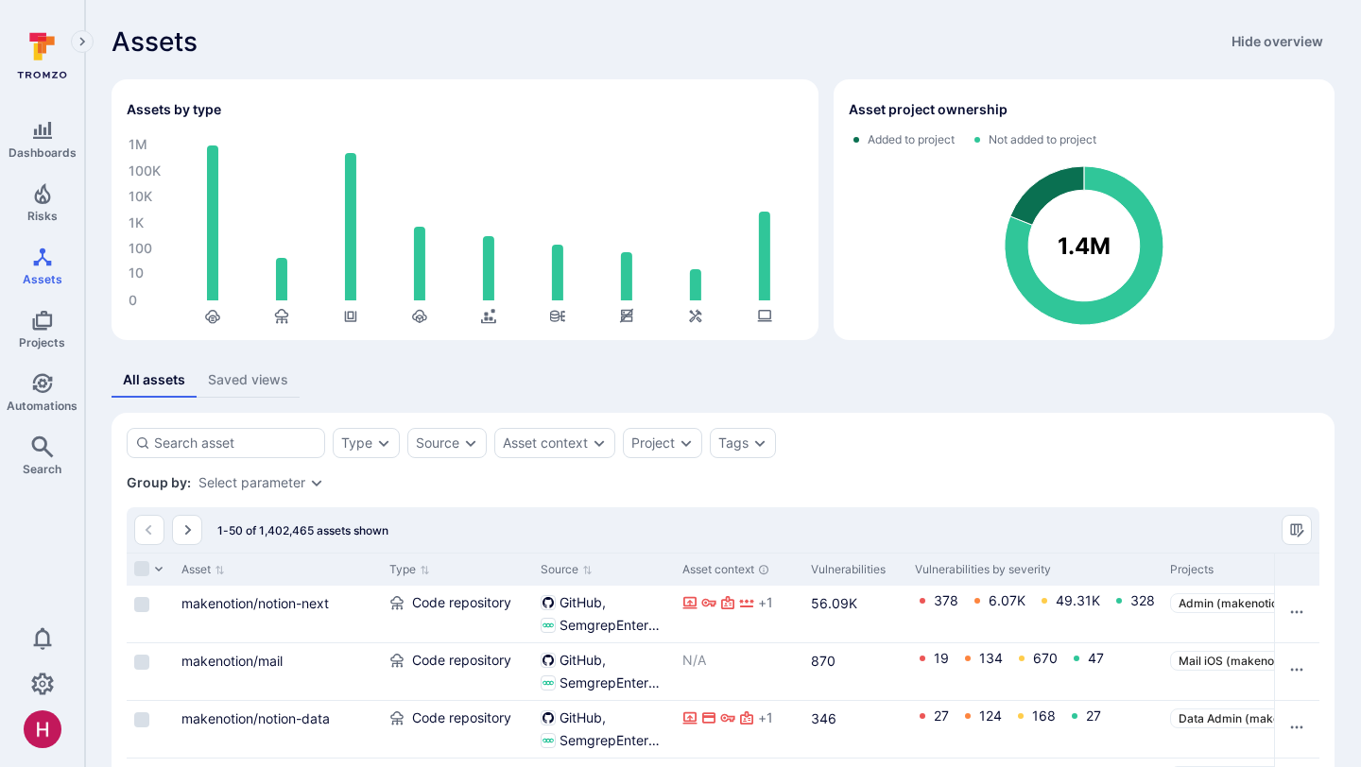
click at [329, 603] on link "makenotion/notion-next" at bounding box center [254, 603] width 147 height 16
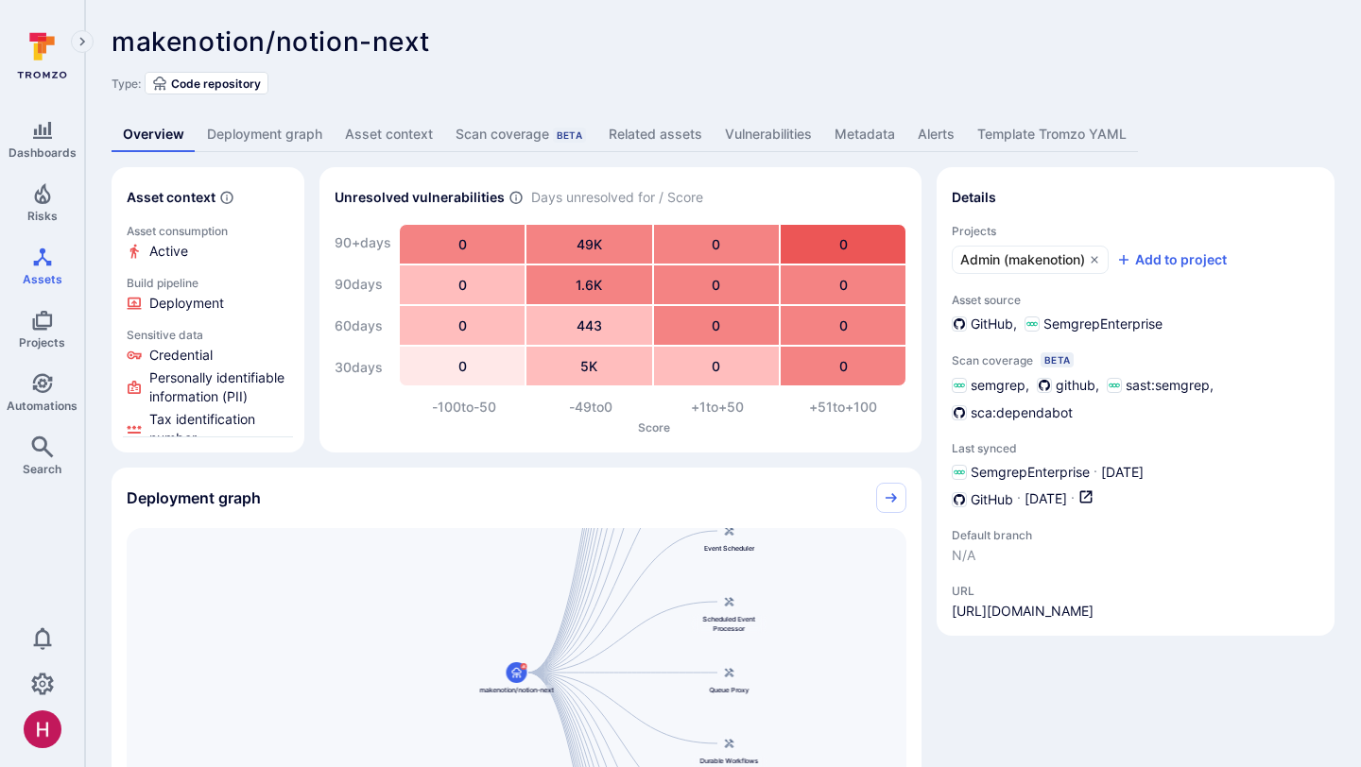
click at [281, 138] on link "Deployment graph" at bounding box center [265, 134] width 138 height 35
